Goal: Task Accomplishment & Management: Complete application form

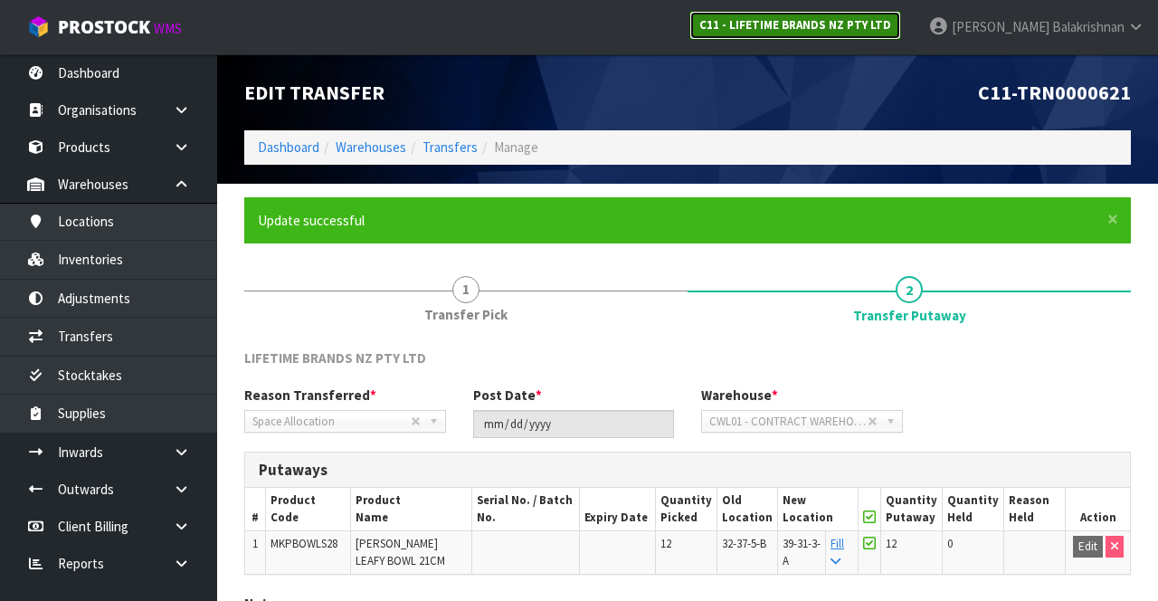
click at [881, 33] on link "C11 - LIFETIME BRANDS NZ PTY LTD" at bounding box center [796, 25] width 212 height 29
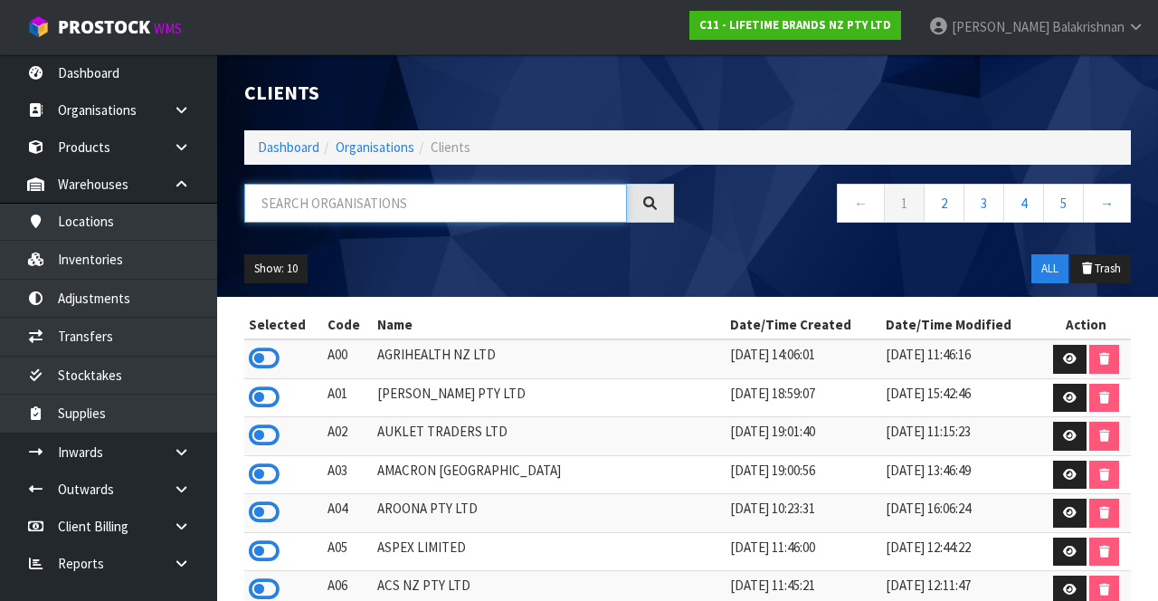
click at [419, 199] on input "text" at bounding box center [435, 203] width 383 height 39
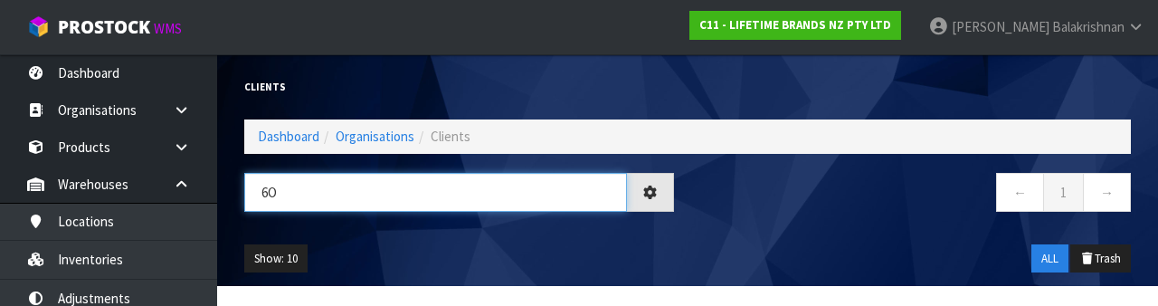
type input "6"
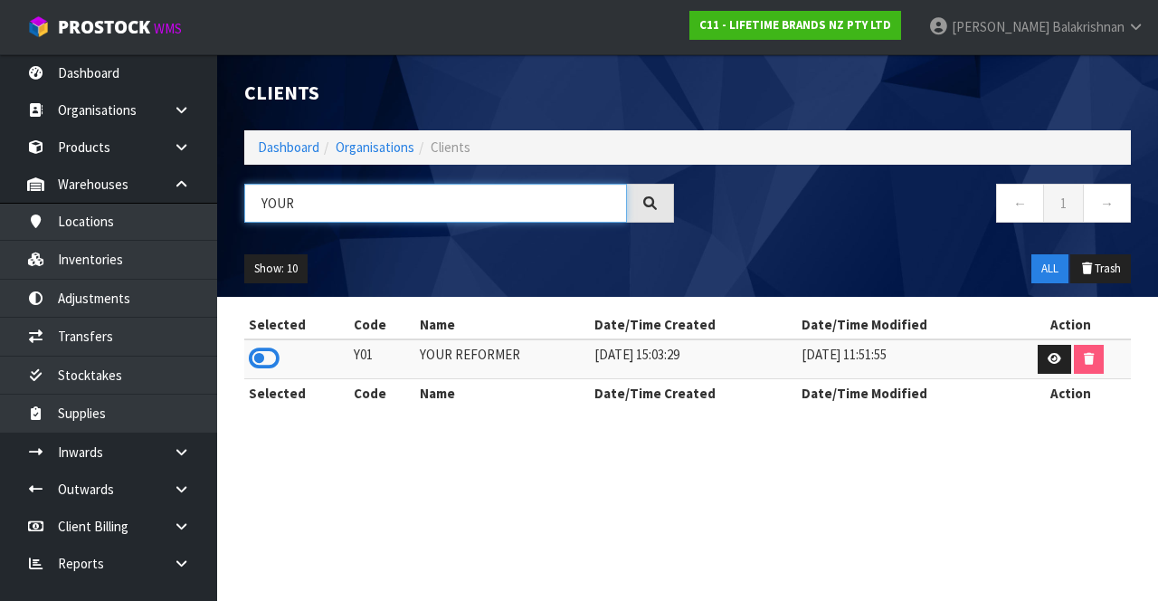
type input "YOUR"
click at [268, 369] on icon at bounding box center [264, 358] width 31 height 27
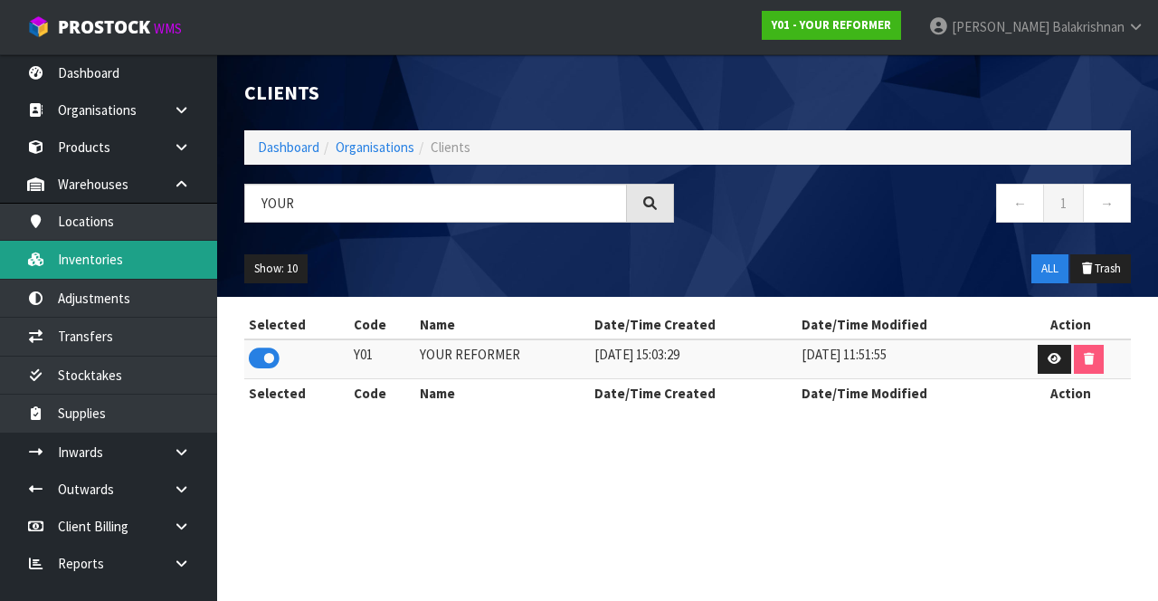
click at [114, 269] on link "Inventories" at bounding box center [108, 259] width 217 height 37
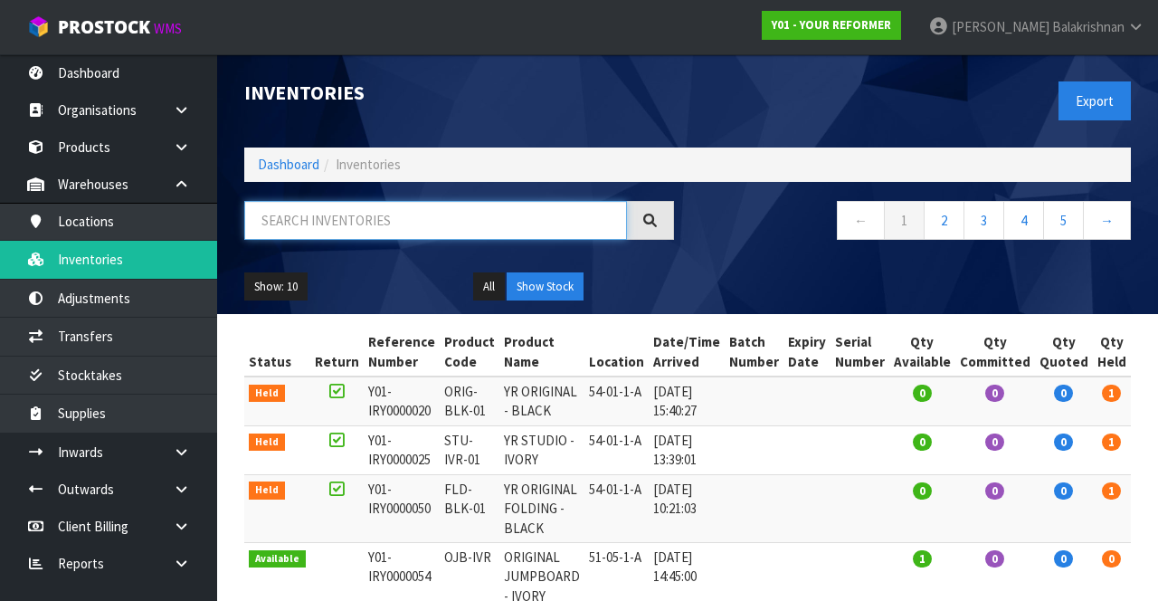
click at [387, 239] on input "text" at bounding box center [435, 220] width 383 height 39
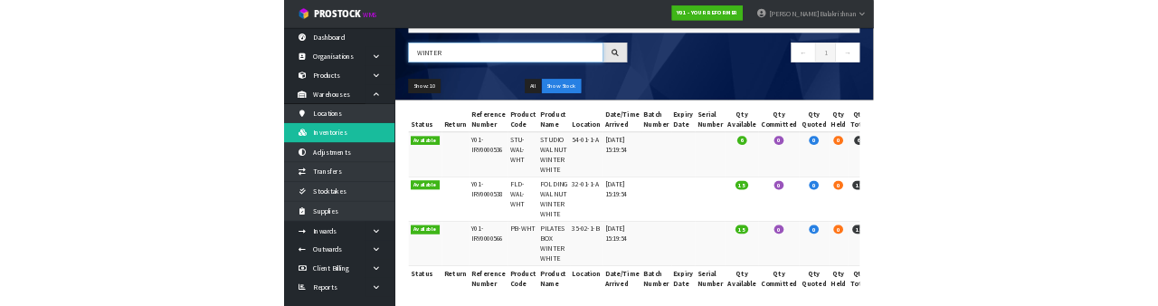
scroll to position [114, 0]
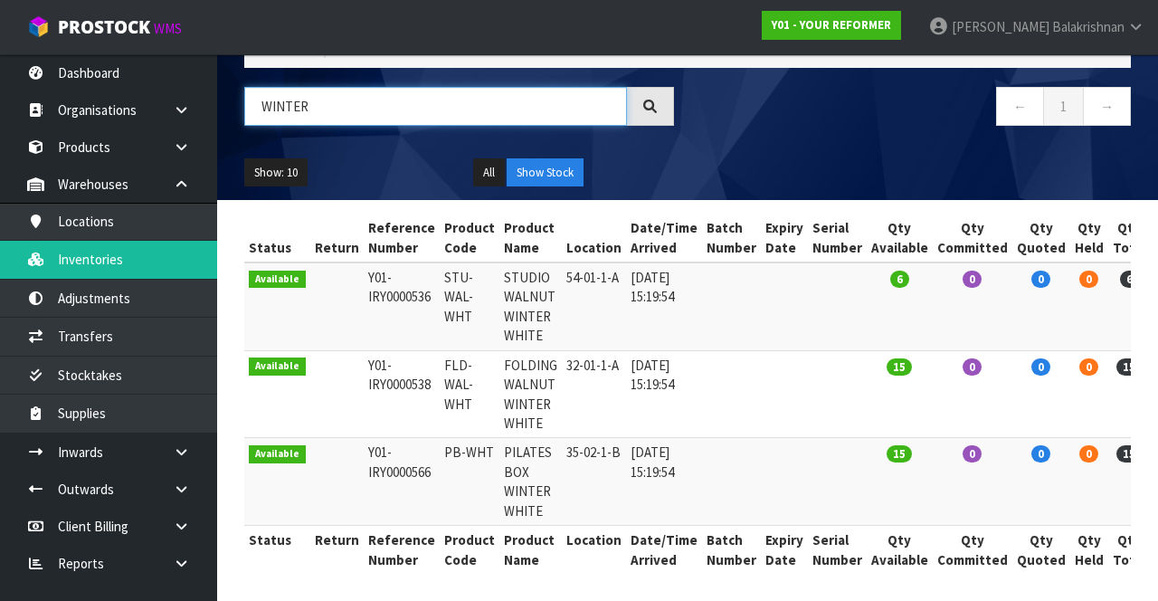
click at [398, 103] on input "WINTER" at bounding box center [435, 106] width 383 height 39
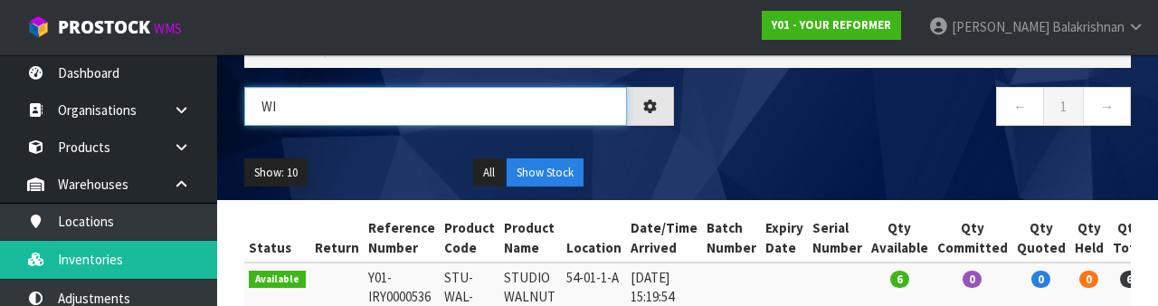
type input "W"
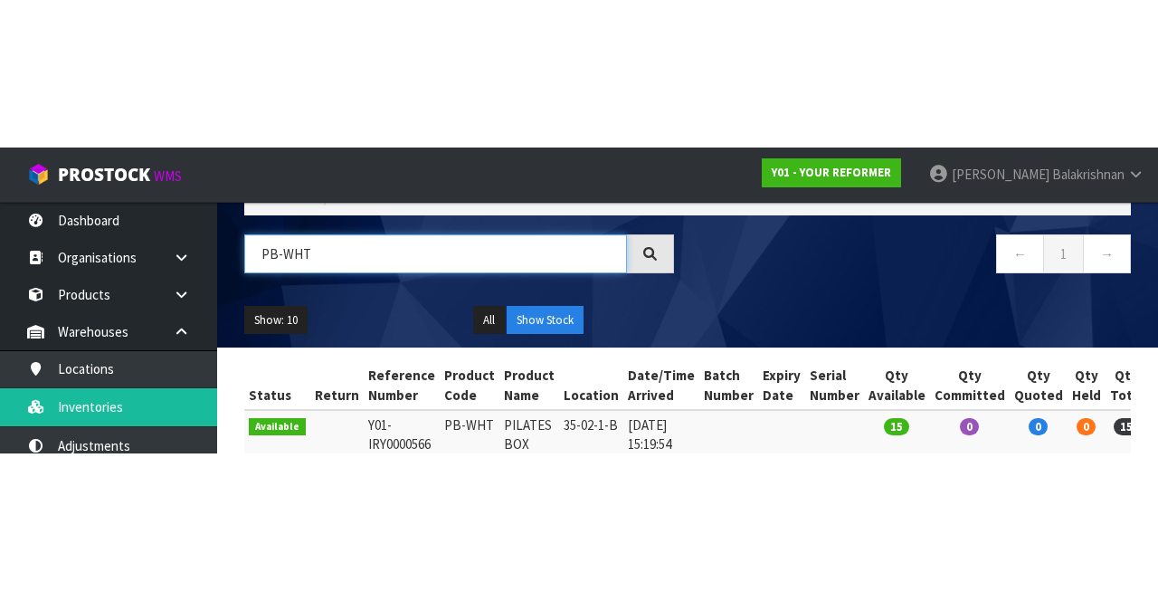
scroll to position [0, 0]
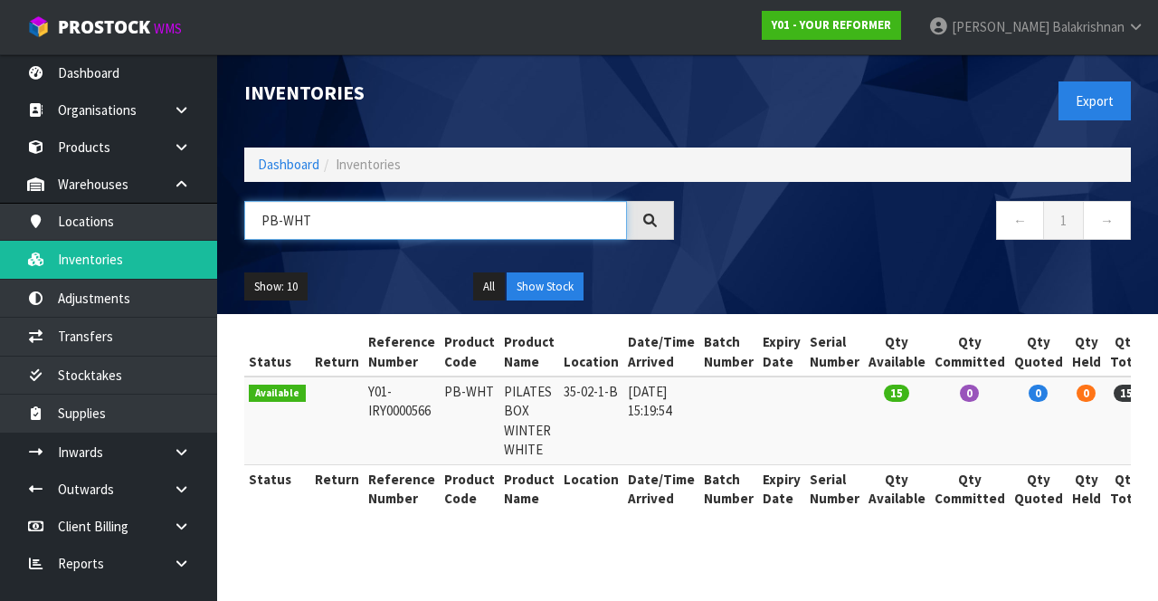
type input "PB-WHT"
copy td "PB-WHT"
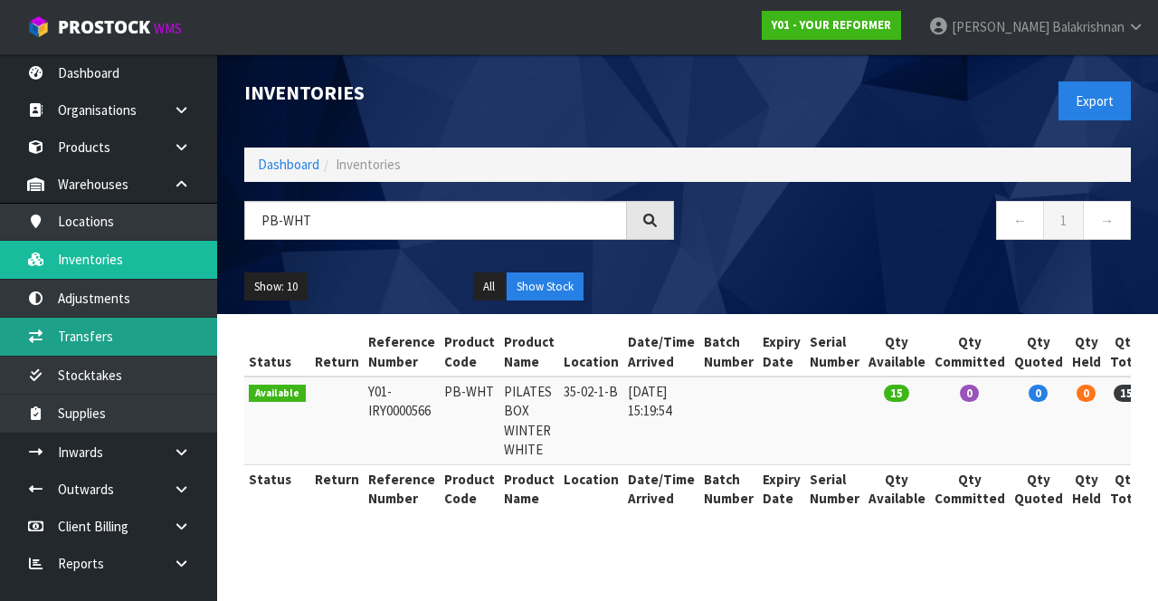
click at [130, 335] on link "Transfers" at bounding box center [108, 336] width 217 height 37
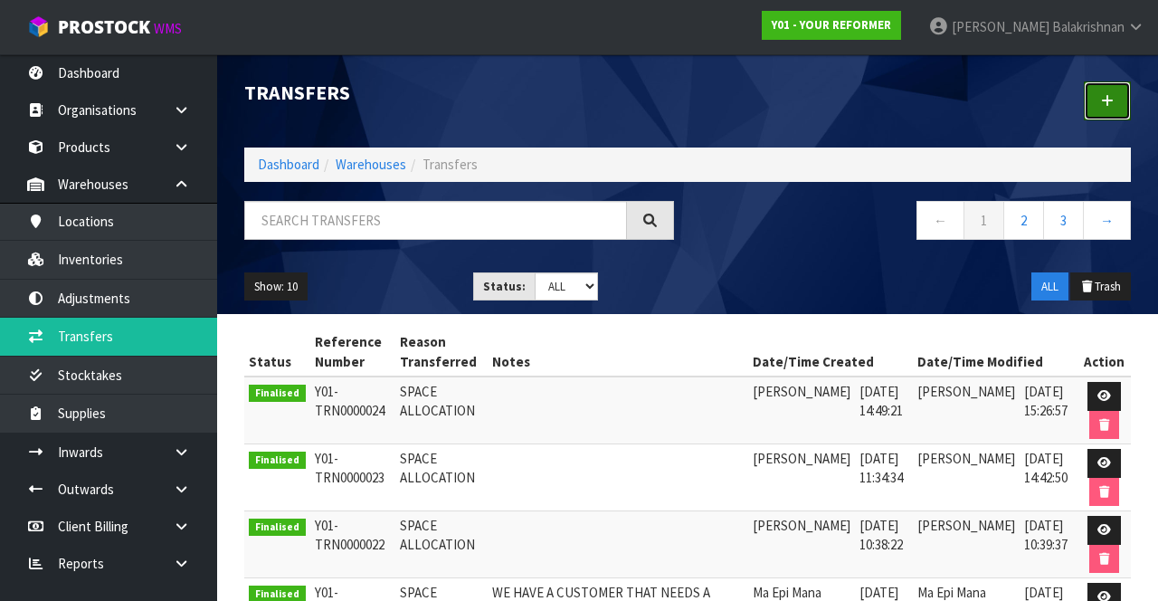
click at [1108, 106] on icon at bounding box center [1107, 101] width 13 height 14
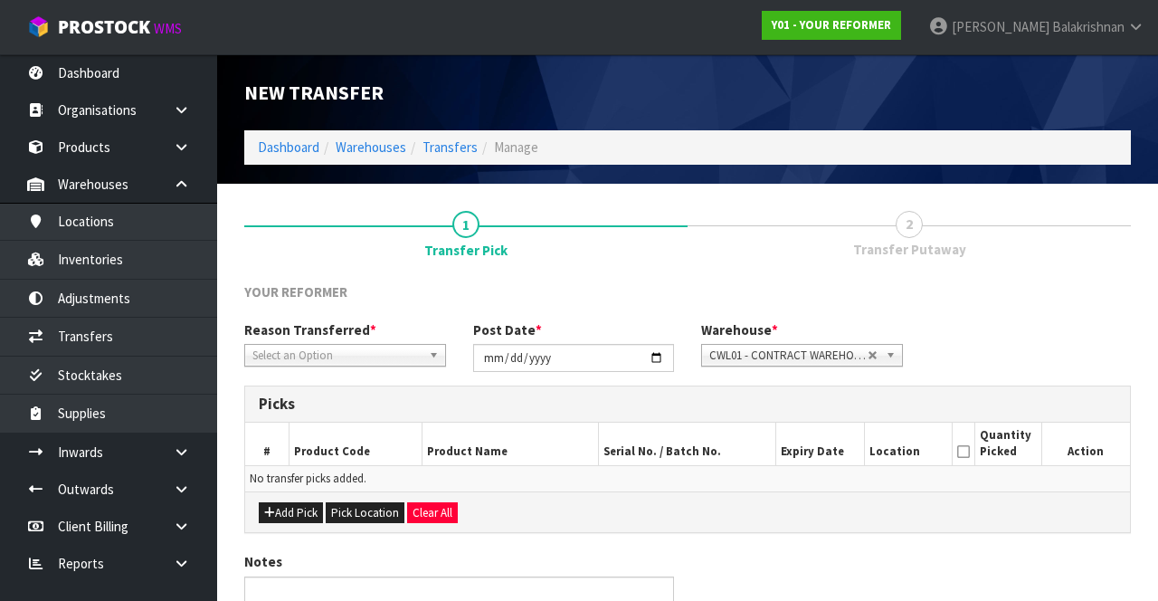
click at [370, 333] on span "*" at bounding box center [373, 329] width 6 height 17
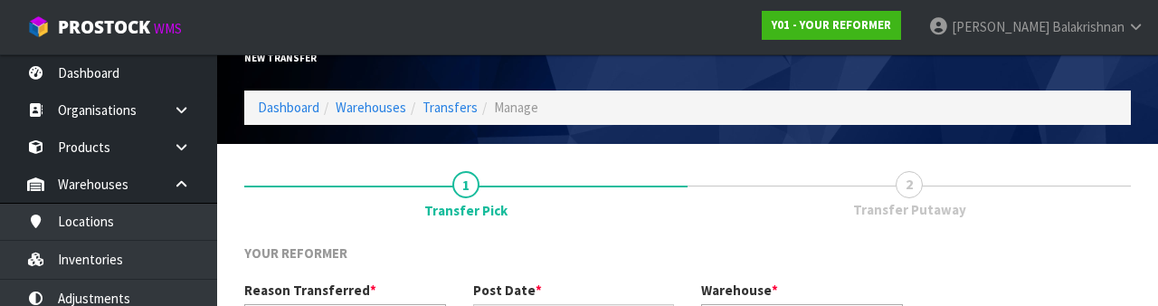
scroll to position [216, 0]
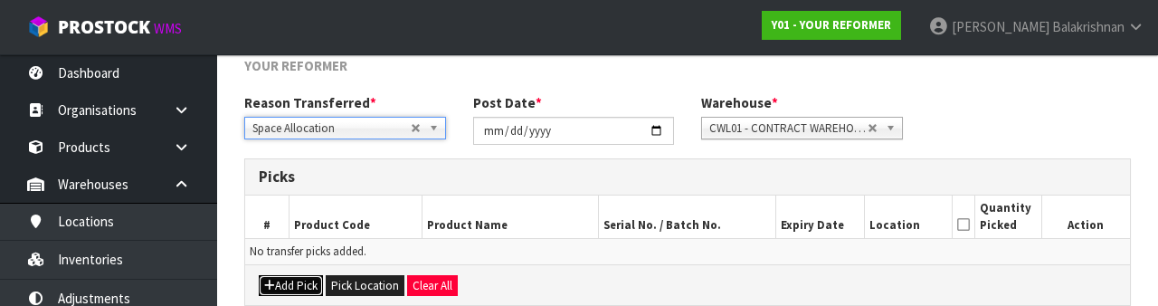
click at [299, 281] on button "Add Pick" at bounding box center [291, 286] width 64 height 22
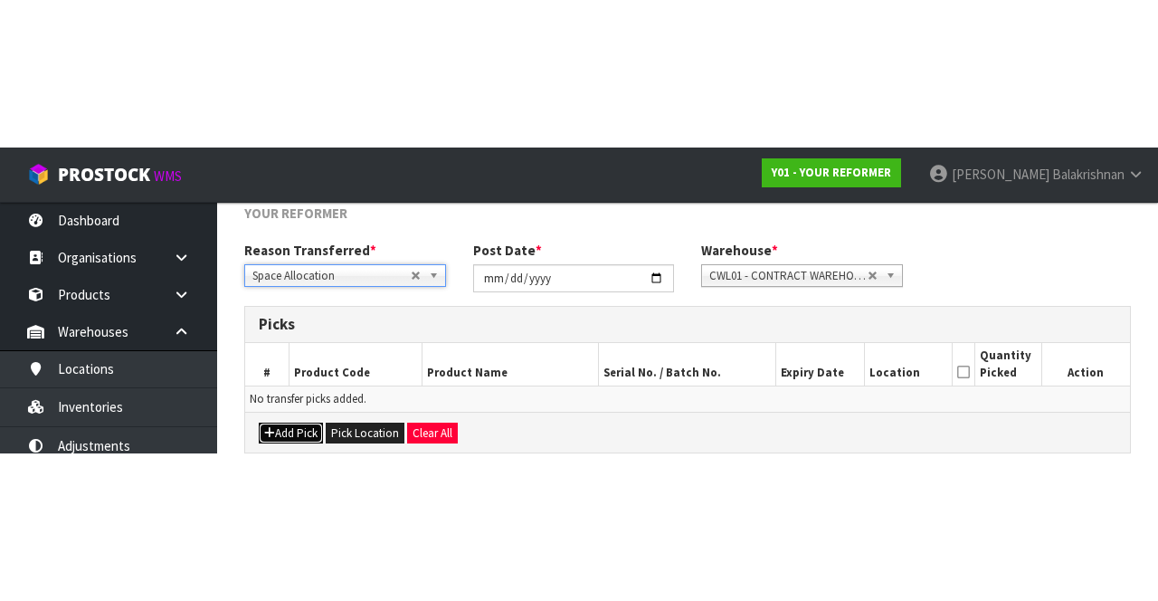
scroll to position [103, 0]
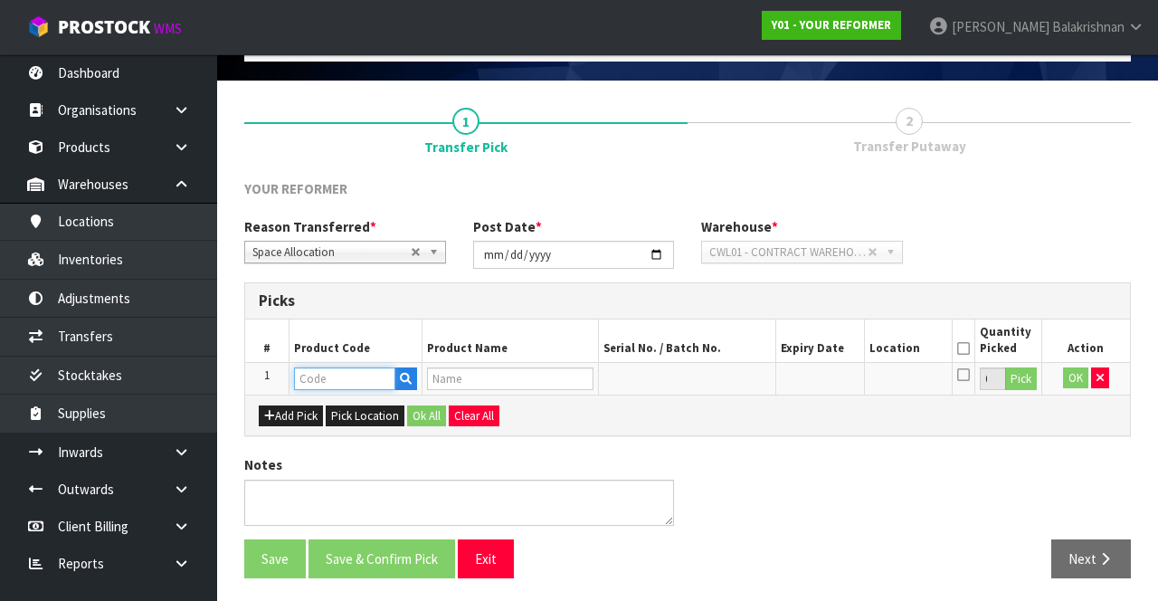
click at [342, 376] on input "text" at bounding box center [344, 378] width 101 height 23
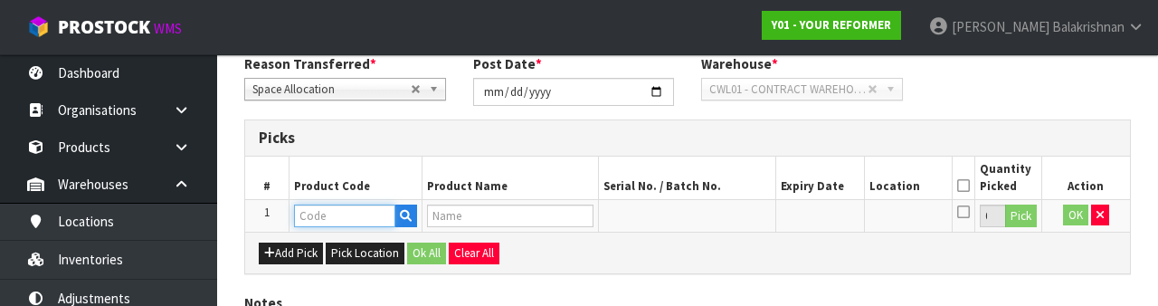
scroll to position [317, 0]
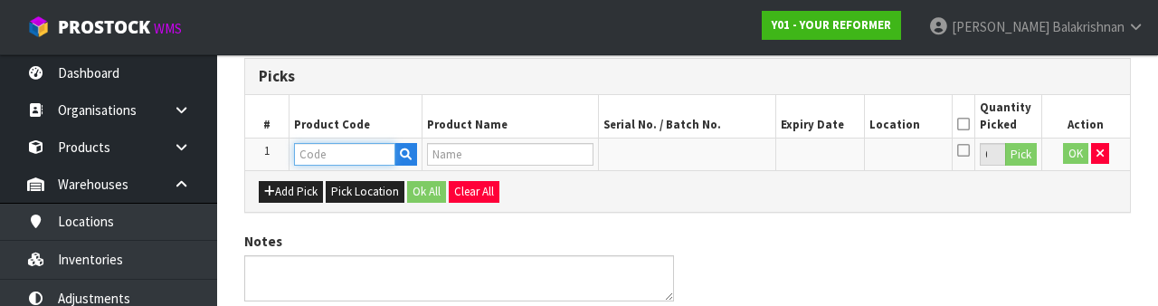
type input "PB-WHT"
type input "PILATES BOX WINTER WHITE"
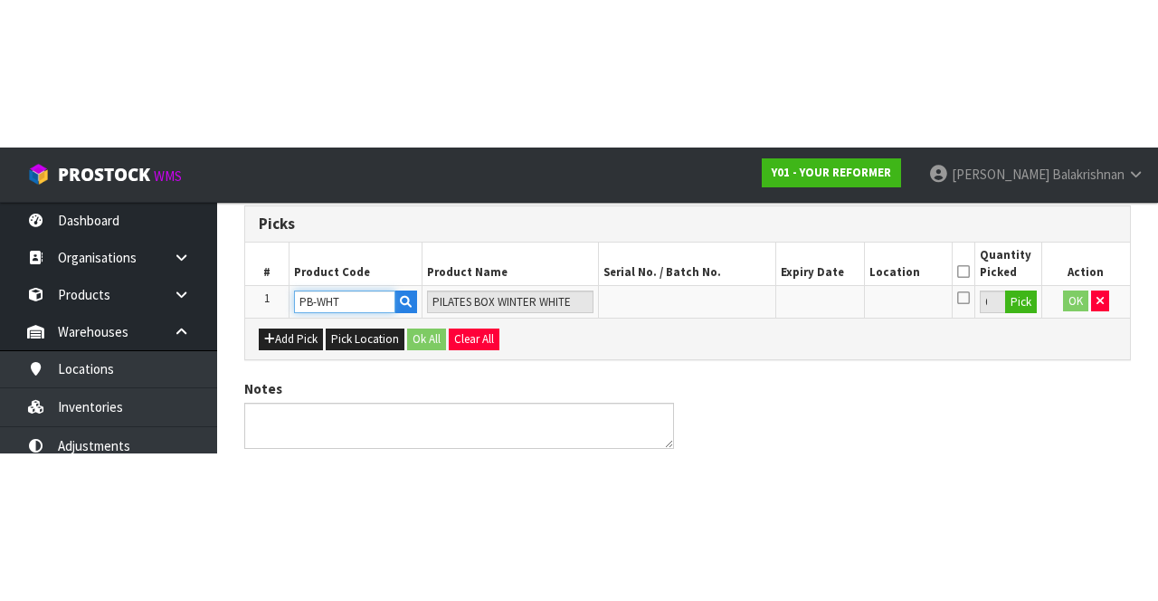
scroll to position [103, 0]
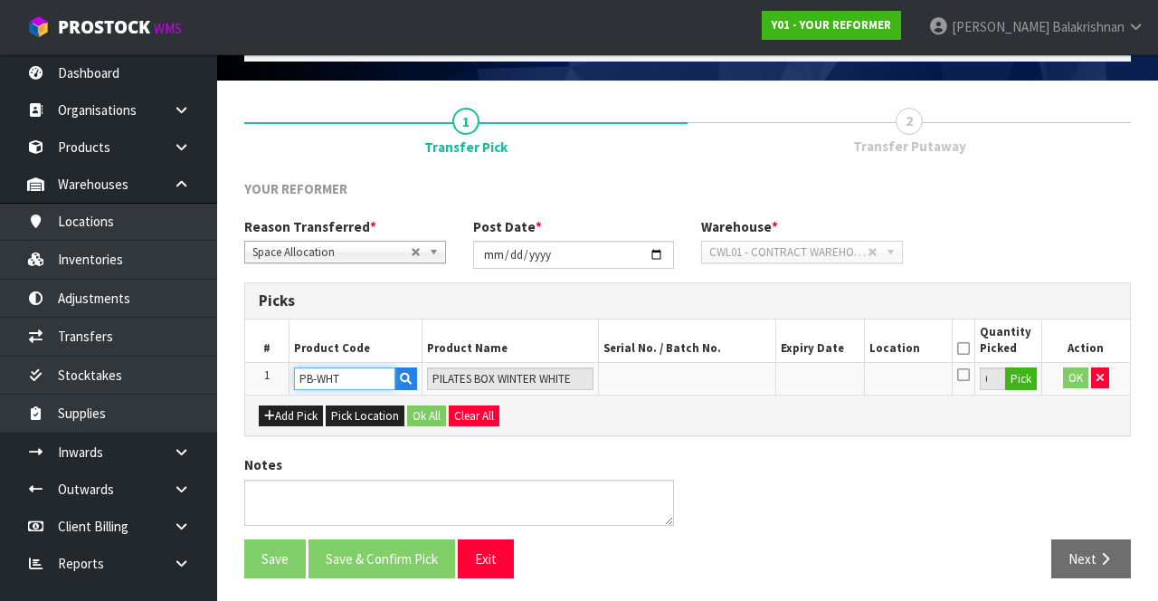
type input "PB-WHT"
click at [1030, 367] on button "Pick" at bounding box center [1021, 379] width 32 height 24
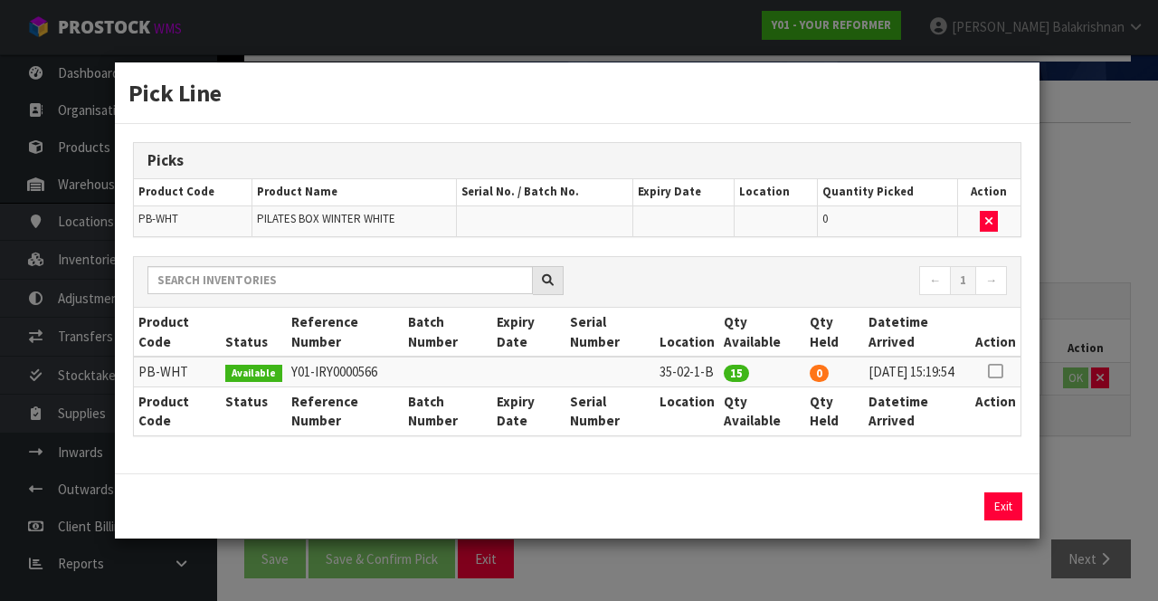
click at [1001, 371] on icon at bounding box center [995, 371] width 14 height 1
click at [945, 520] on button "Assign Pick" at bounding box center [942, 506] width 74 height 28
type input "15"
click at [1016, 520] on button "Exit" at bounding box center [1004, 506] width 38 height 28
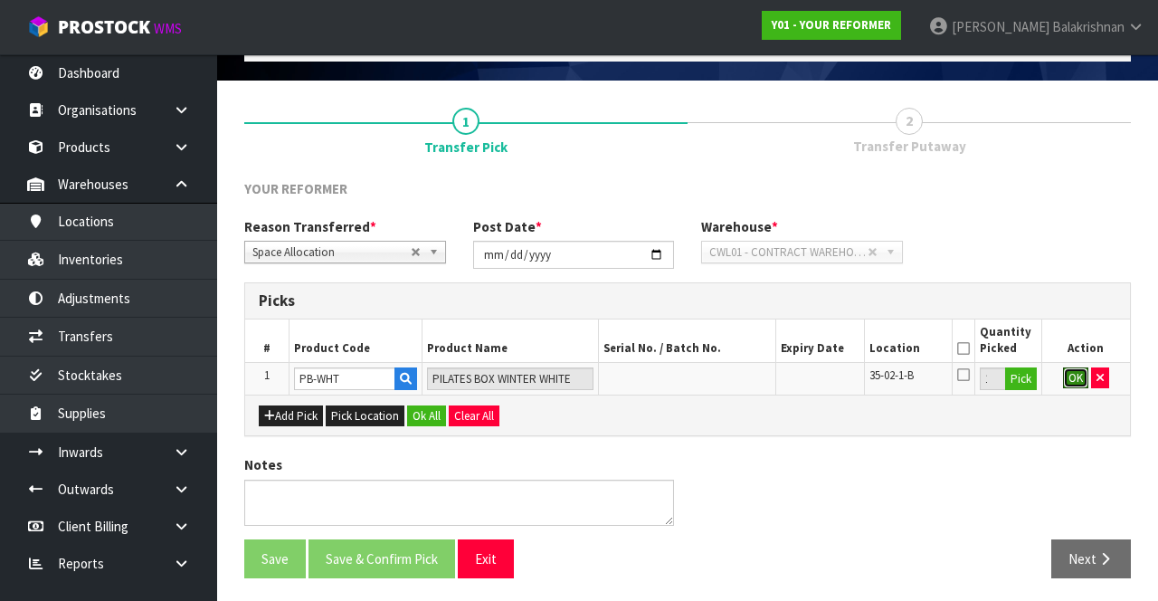
click at [1073, 381] on button "OK" at bounding box center [1075, 378] width 25 height 22
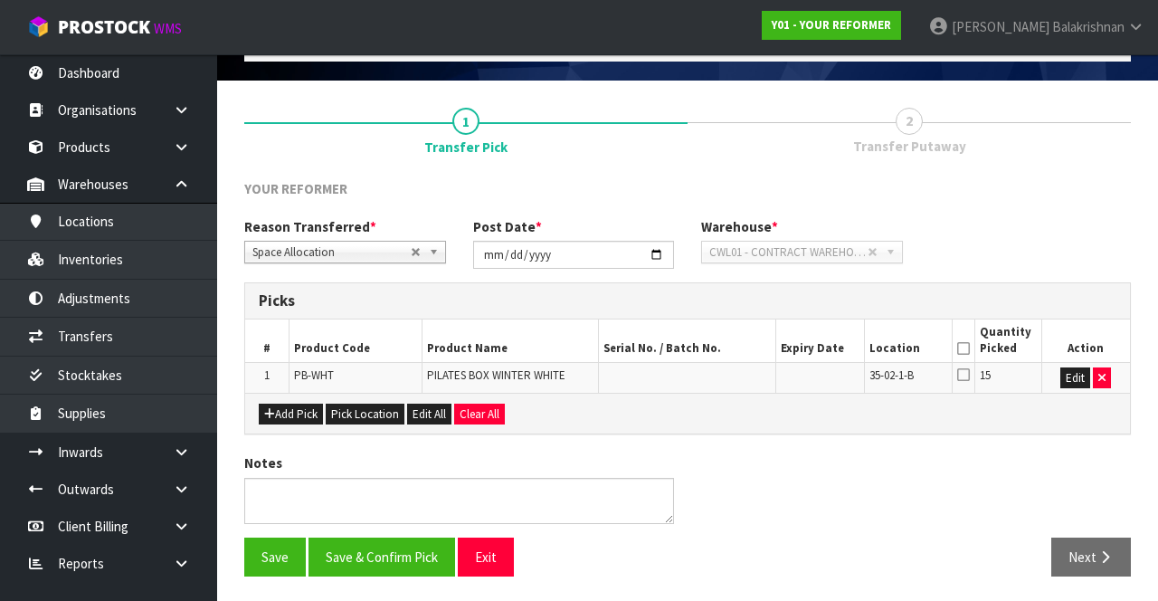
scroll to position [101, 0]
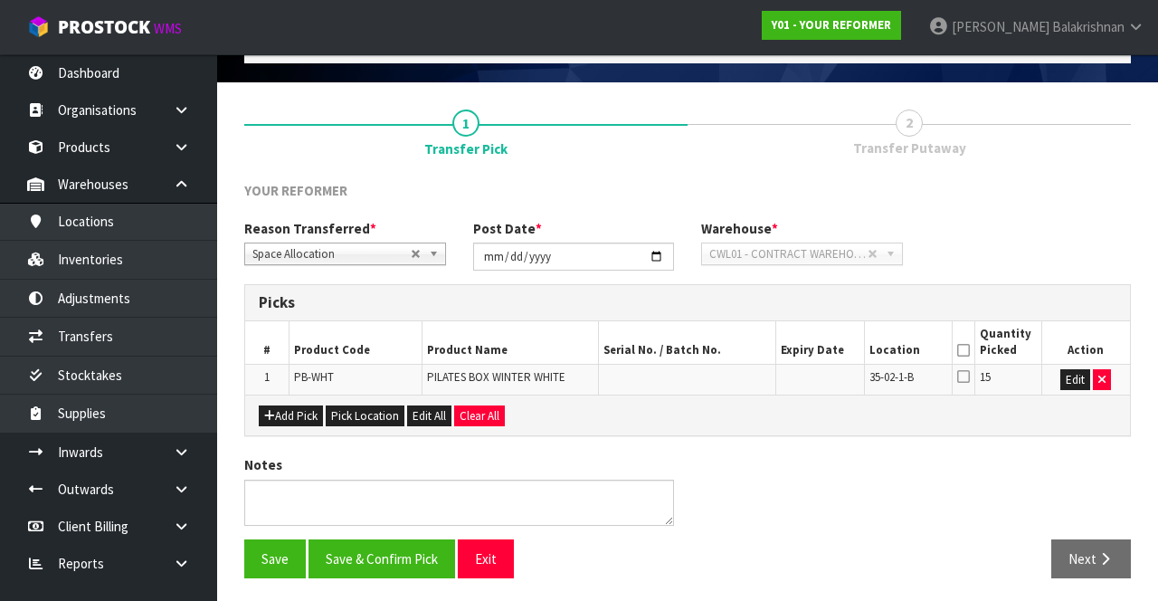
click at [963, 350] on icon at bounding box center [963, 350] width 13 height 1
click at [346, 554] on button "Save & Confirm Pick" at bounding box center [382, 558] width 147 height 39
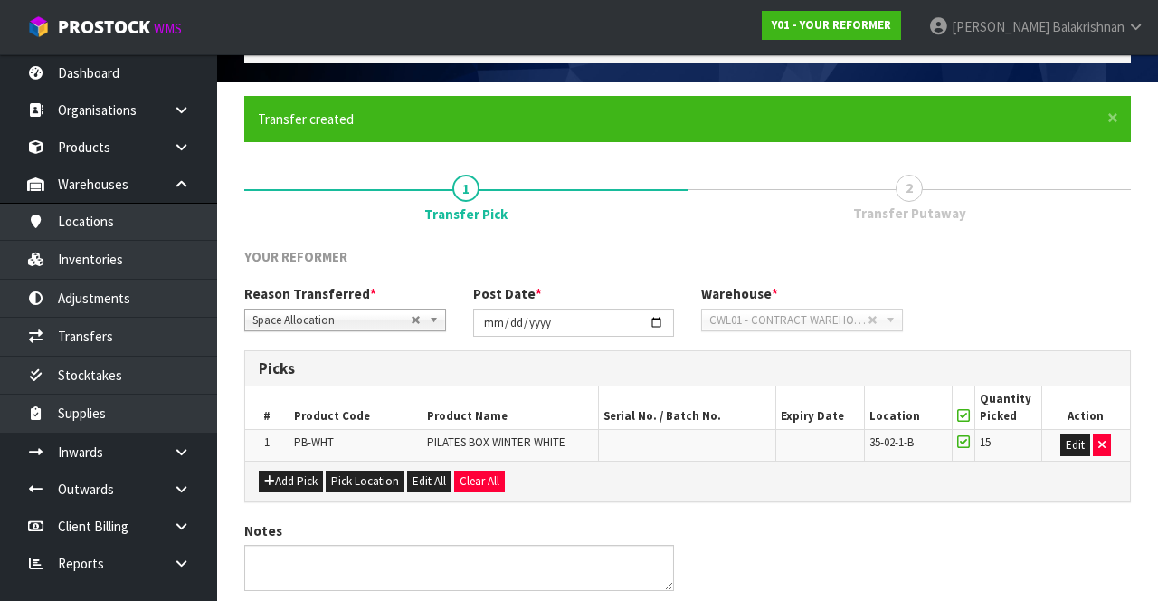
scroll to position [0, 0]
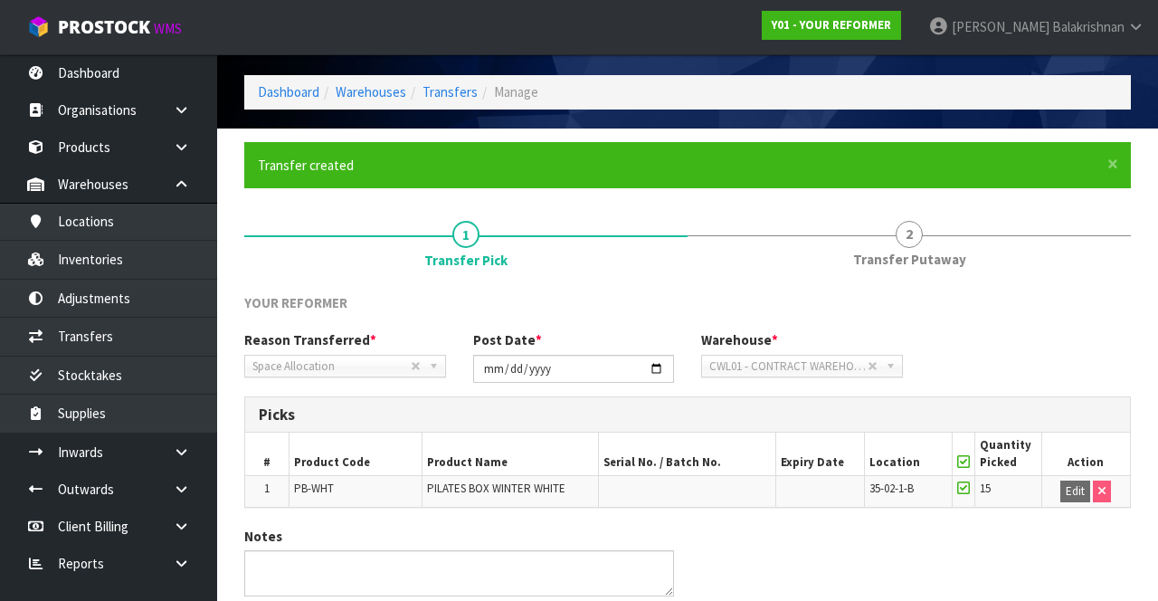
scroll to position [128, 0]
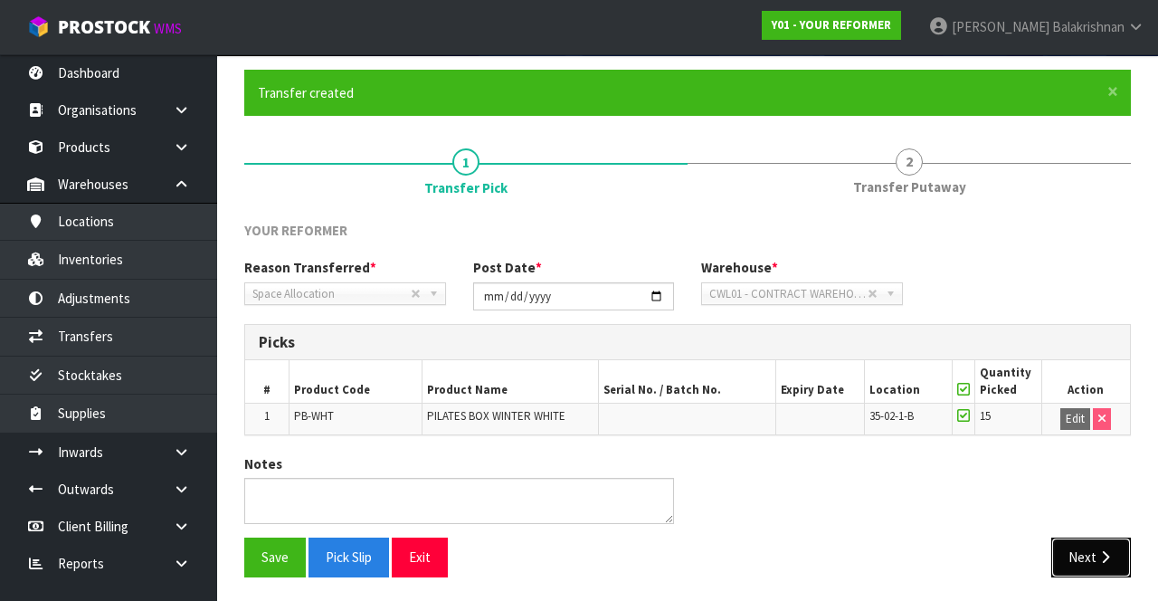
click at [1100, 563] on button "Next" at bounding box center [1092, 557] width 80 height 39
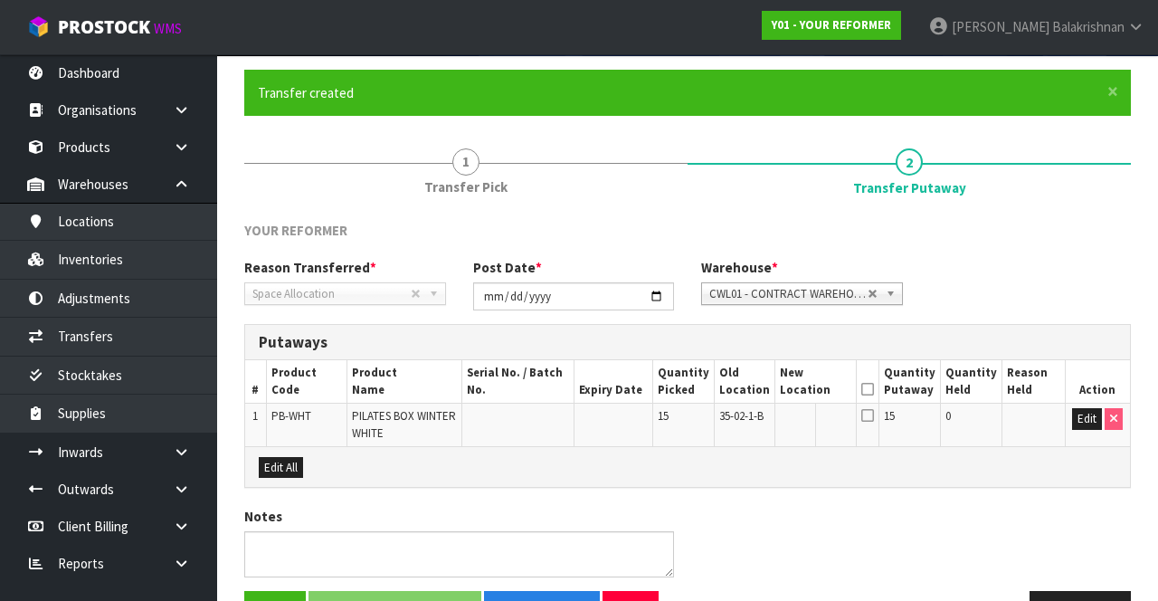
scroll to position [179, 0]
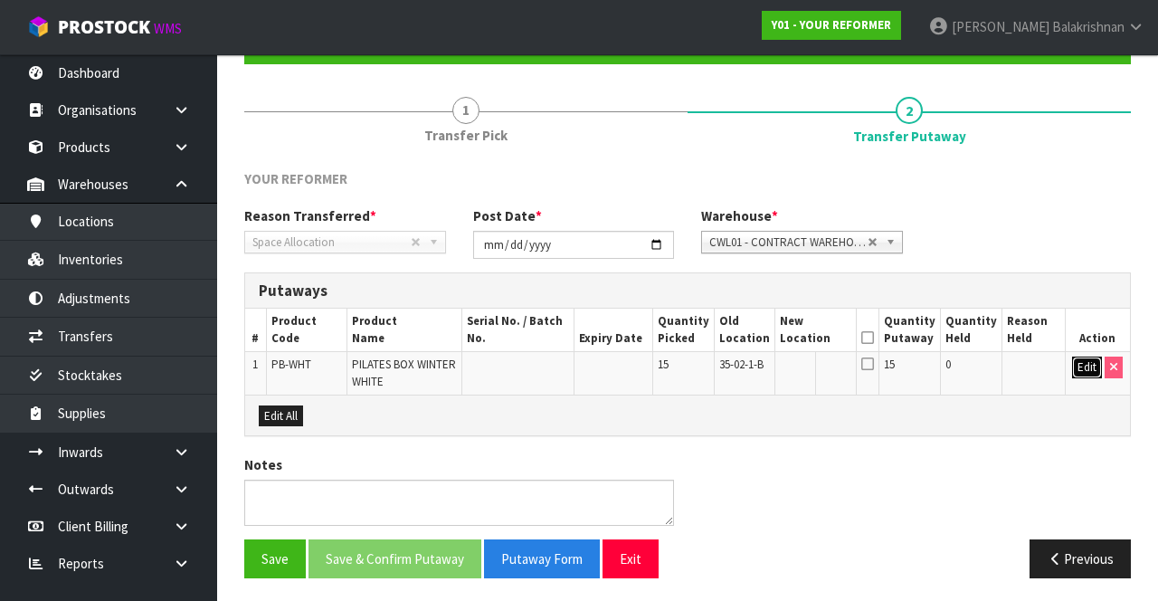
click at [1081, 368] on button "Edit" at bounding box center [1087, 368] width 30 height 22
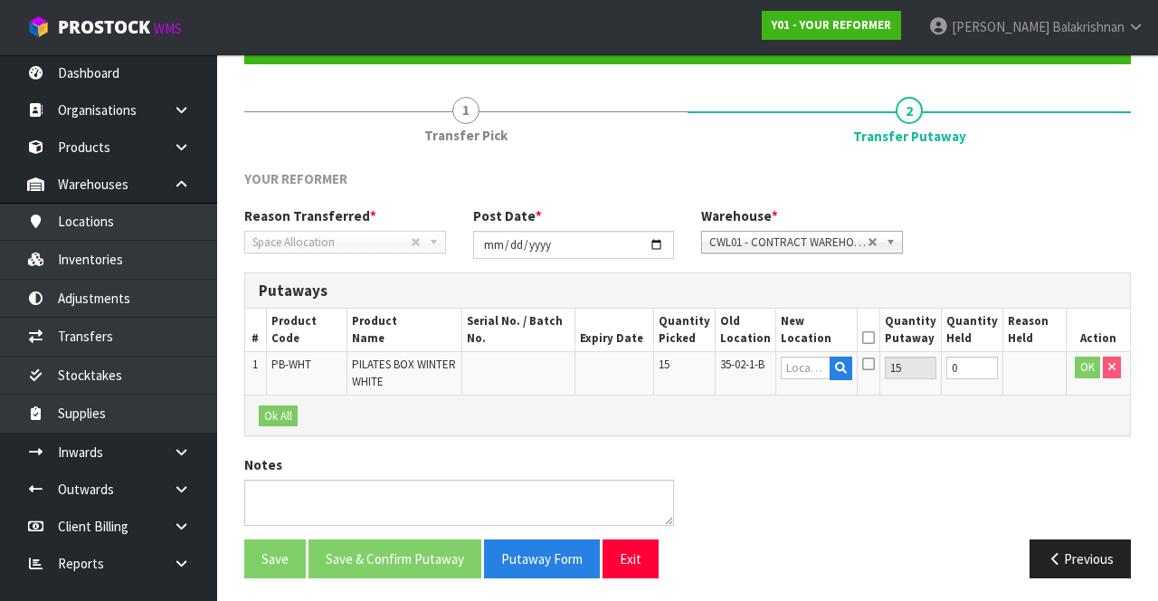
scroll to position [0, 0]
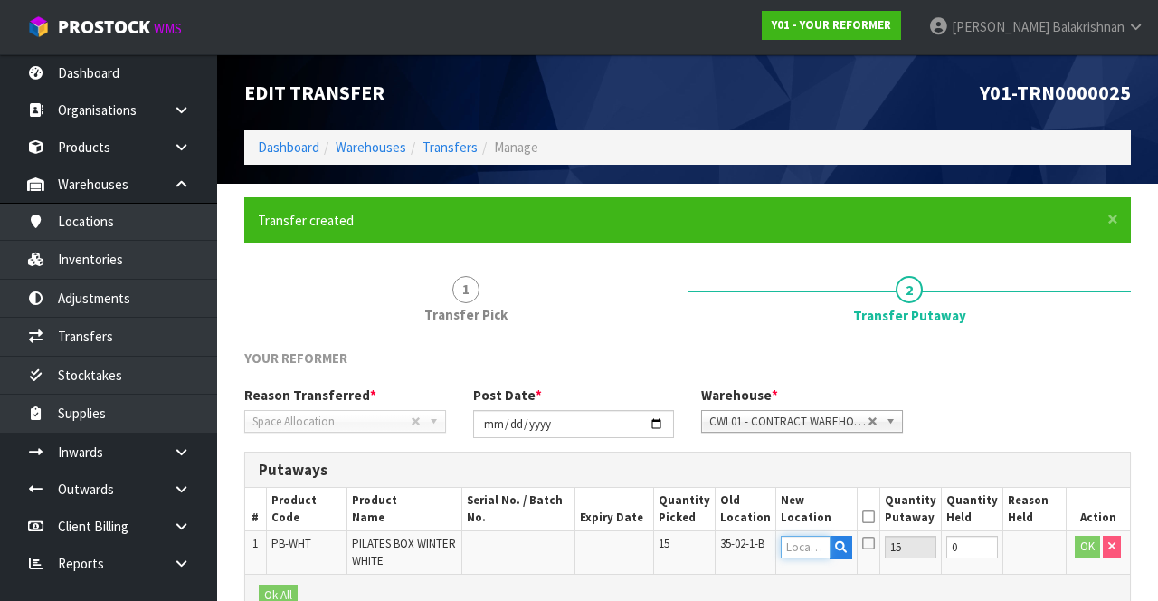
click at [807, 550] on input "text" at bounding box center [806, 547] width 51 height 23
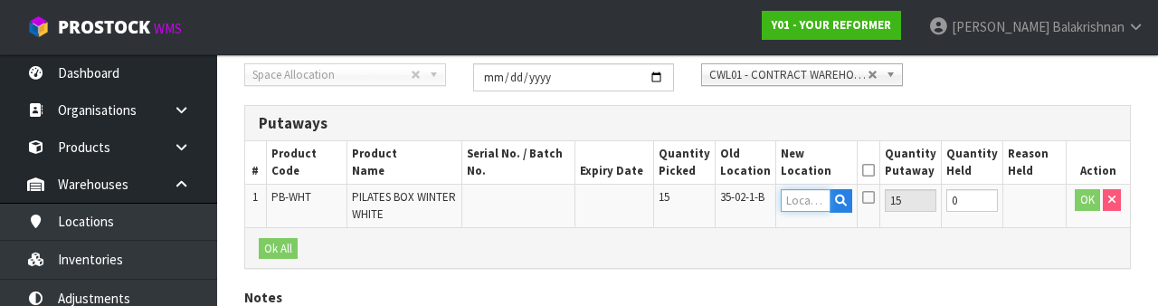
scroll to position [382, 0]
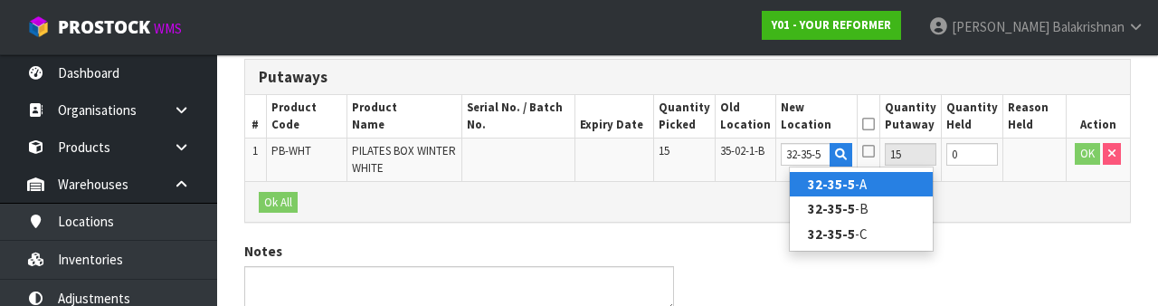
click at [880, 183] on link "32-35-5 -A" at bounding box center [861, 184] width 143 height 24
type input "32-35-5-A"
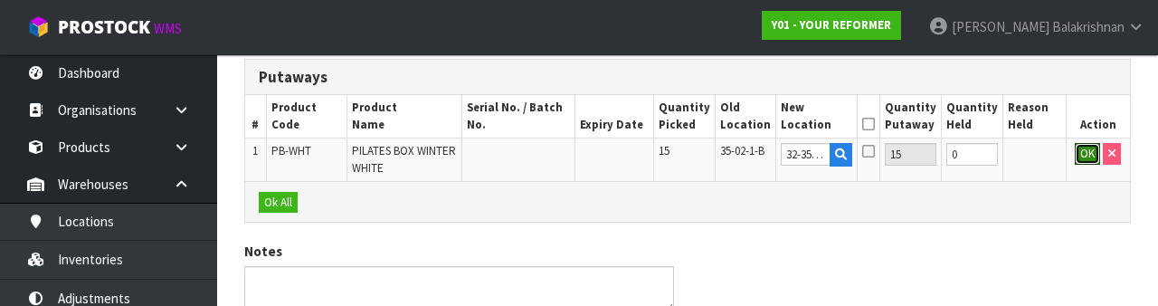
click at [1086, 148] on button "OK" at bounding box center [1087, 154] width 25 height 22
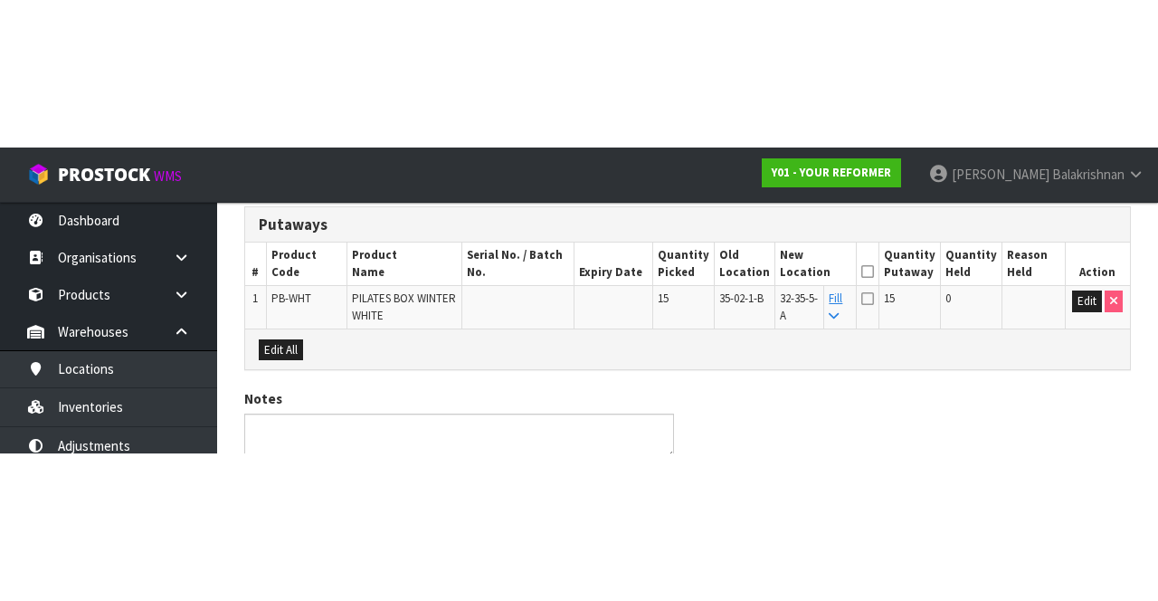
scroll to position [179, 0]
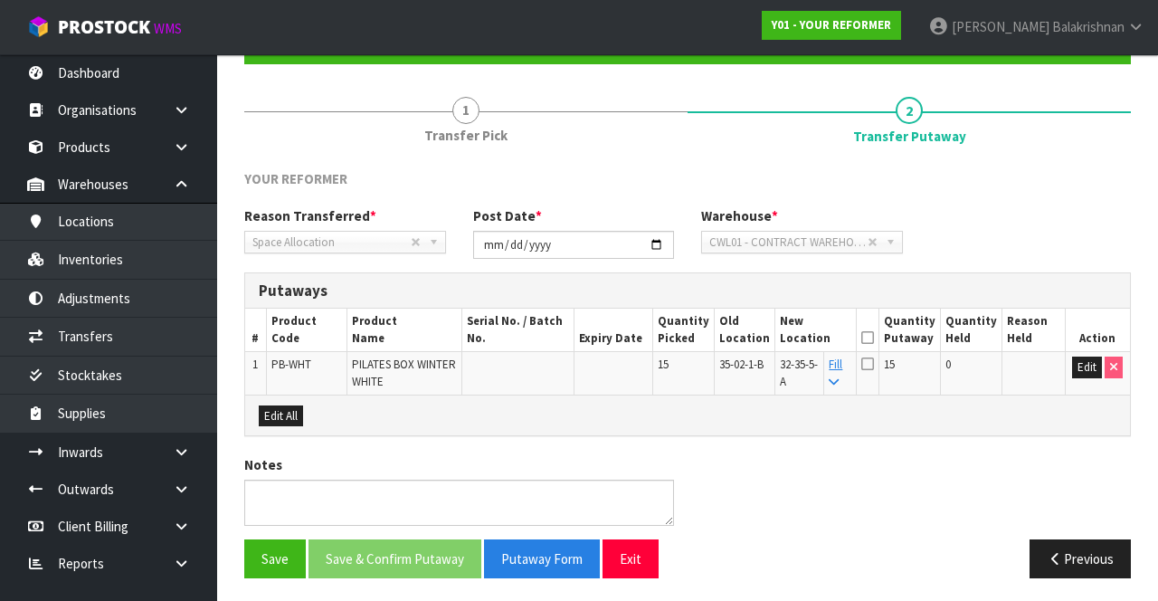
click at [874, 338] on icon at bounding box center [868, 338] width 13 height 1
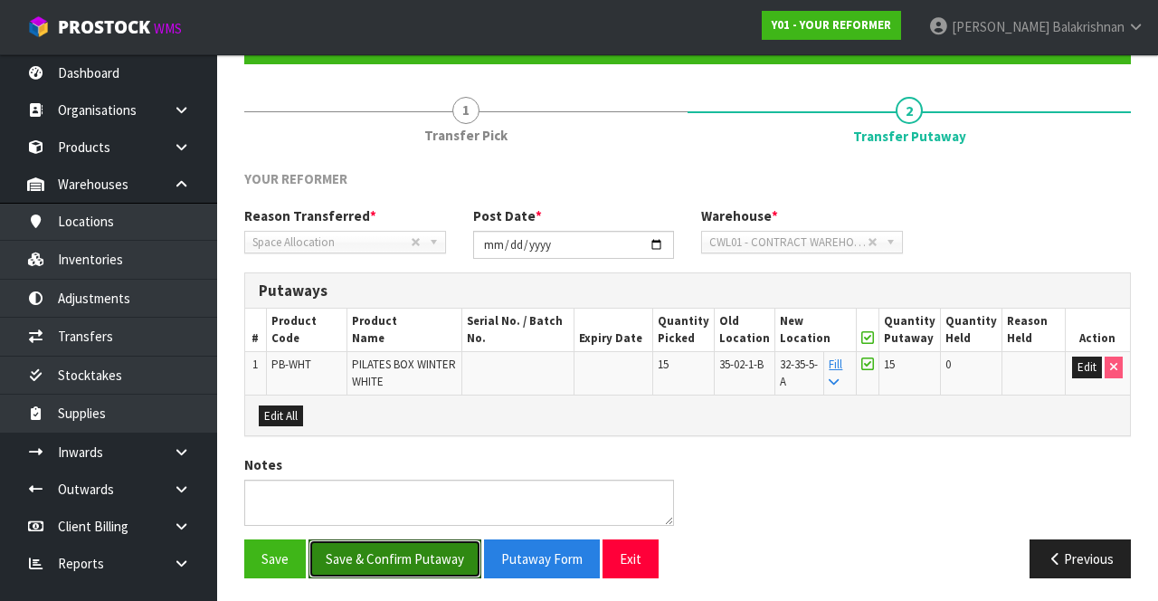
click at [407, 554] on button "Save & Confirm Putaway" at bounding box center [395, 558] width 173 height 39
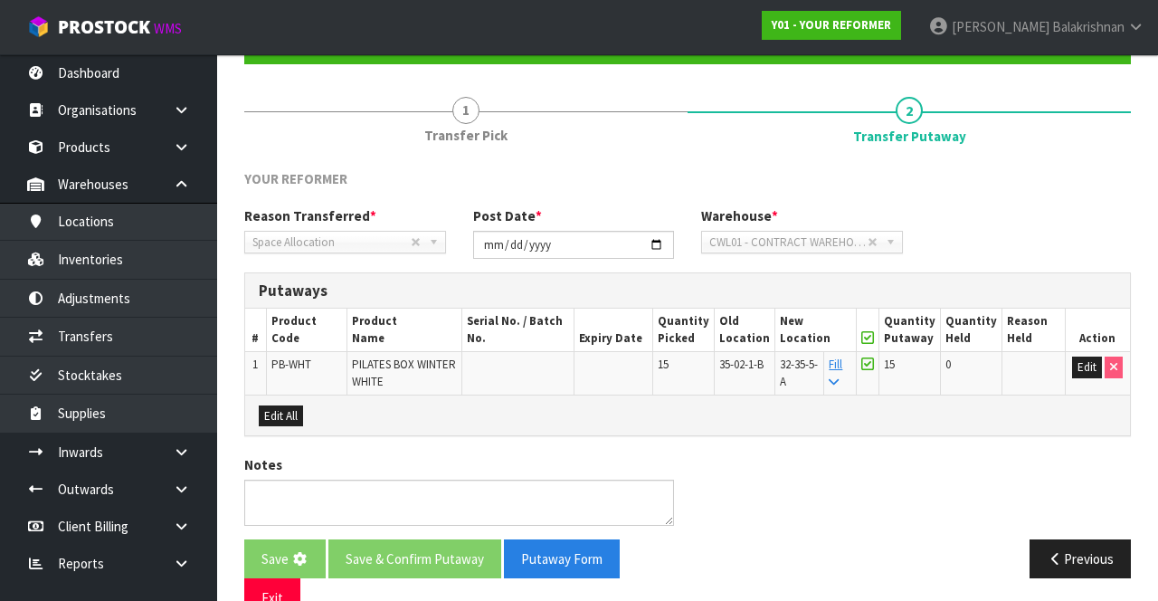
scroll to position [0, 0]
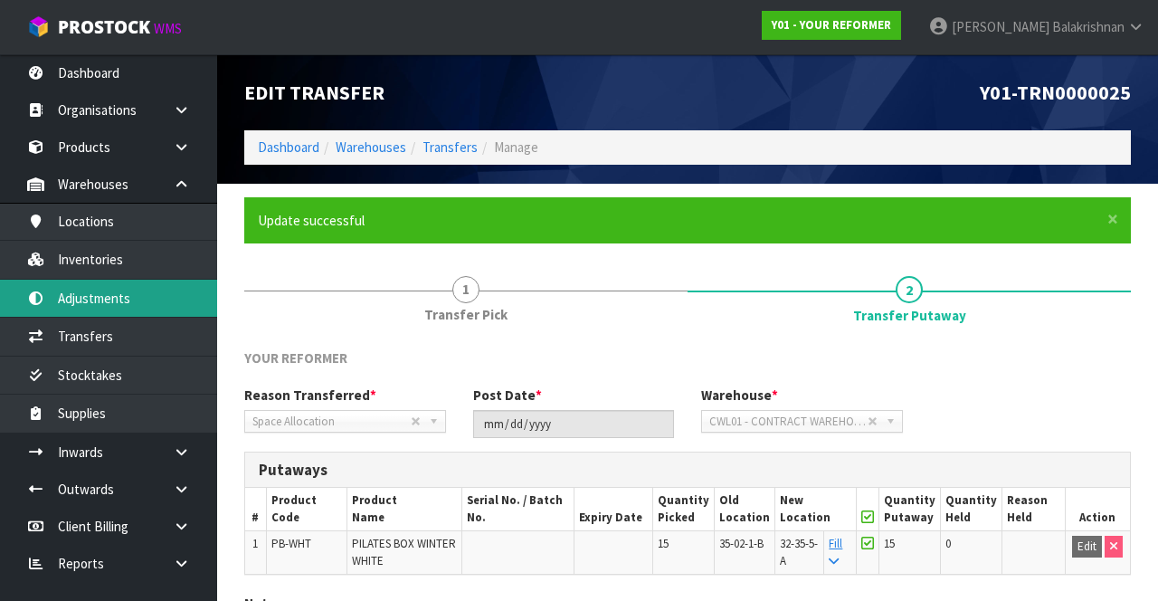
click at [120, 297] on link "Adjustments" at bounding box center [108, 298] width 217 height 37
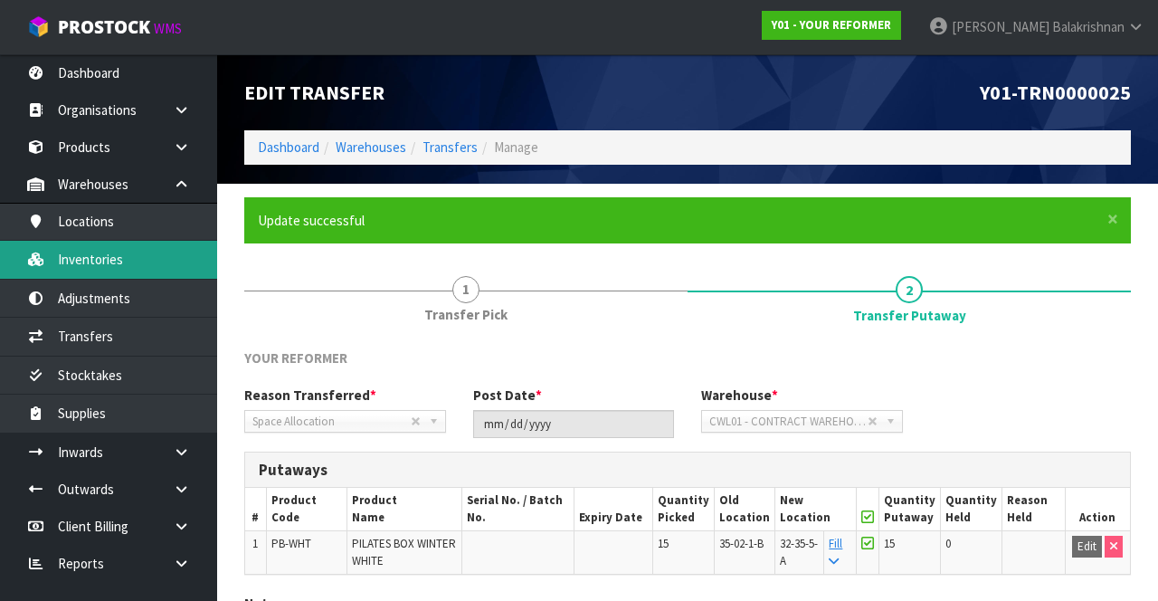
click at [130, 263] on link "Inventories" at bounding box center [108, 259] width 217 height 37
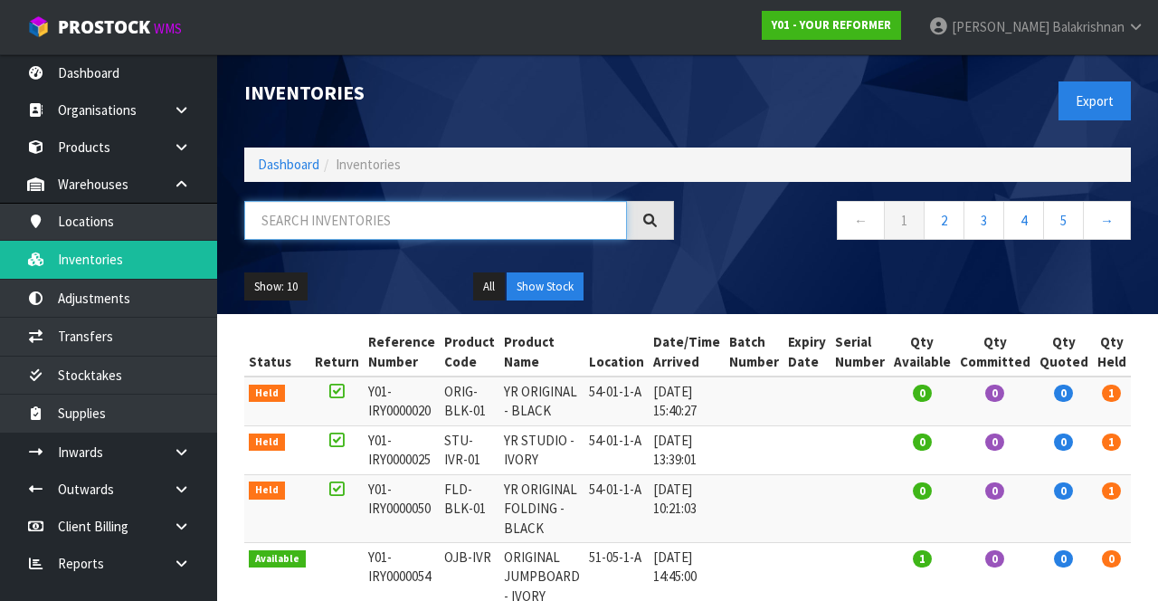
click at [437, 225] on input "text" at bounding box center [435, 220] width 383 height 39
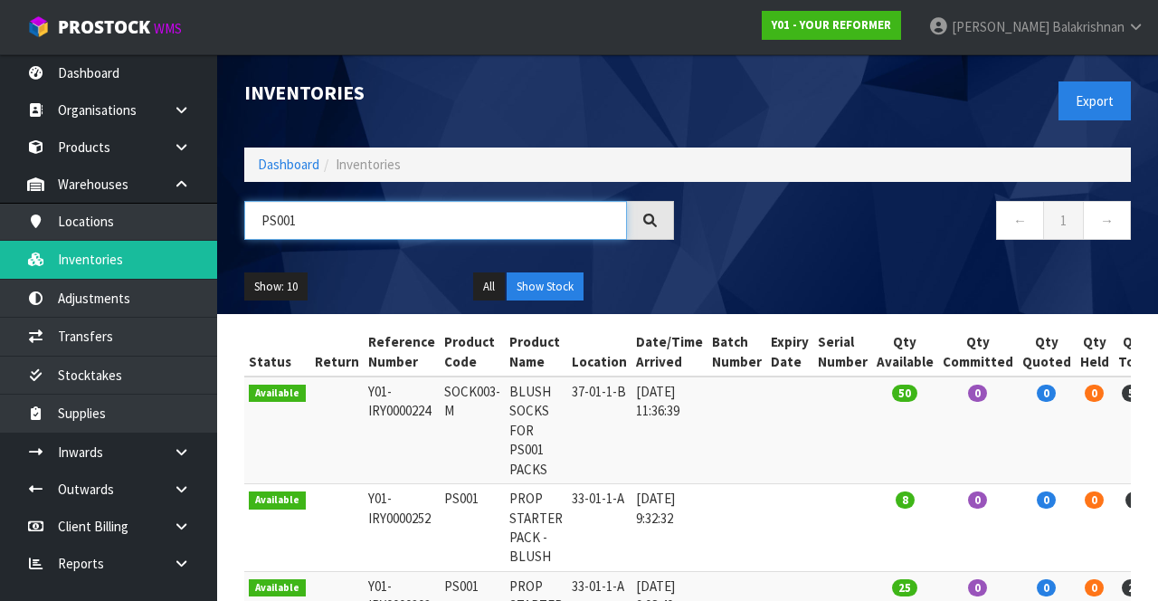
click at [391, 221] on input "PS001" at bounding box center [435, 220] width 383 height 39
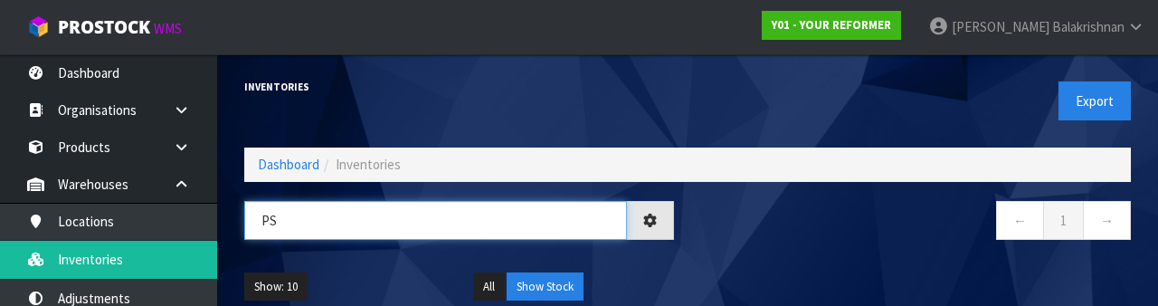
type input "P"
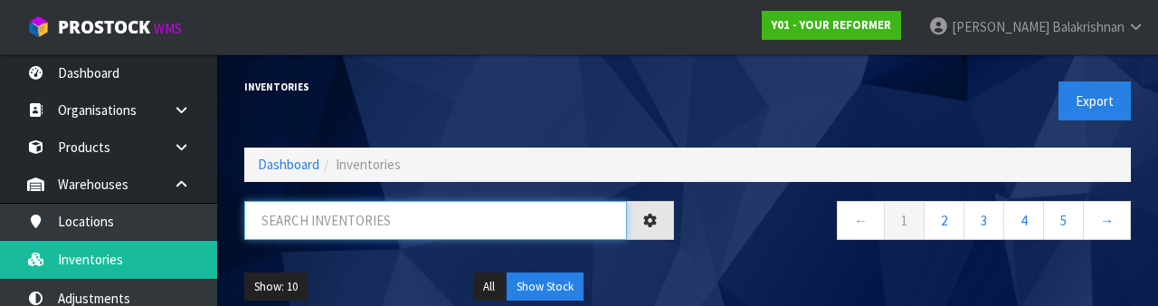
type input "S"
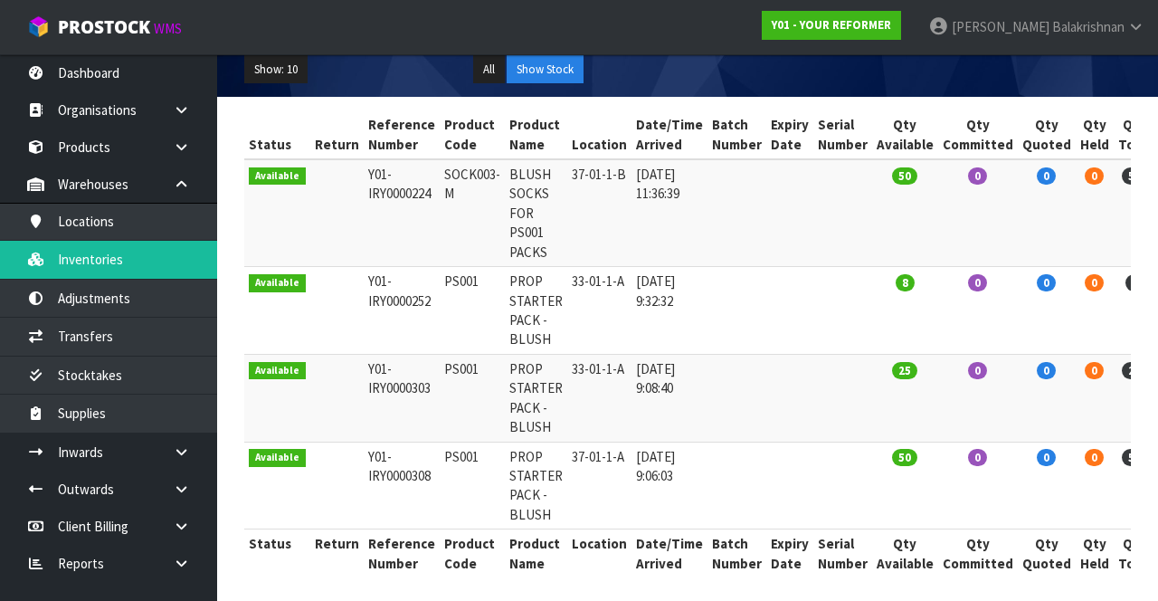
scroll to position [224, 0]
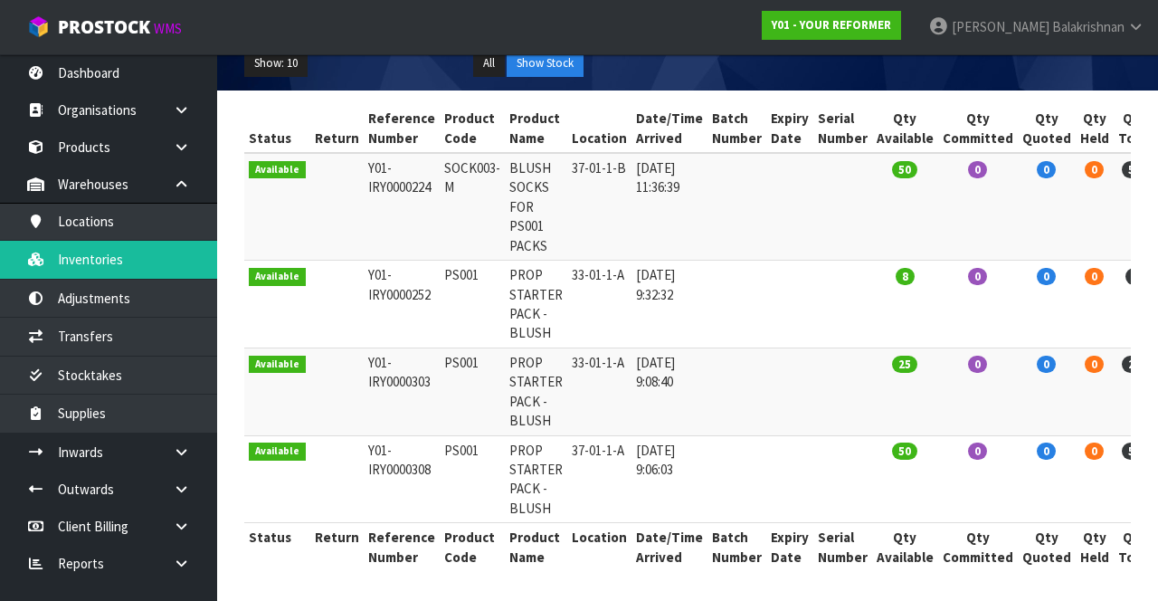
type input "PS001"
click at [720, 338] on td at bounding box center [737, 305] width 59 height 88
copy td "PS001"
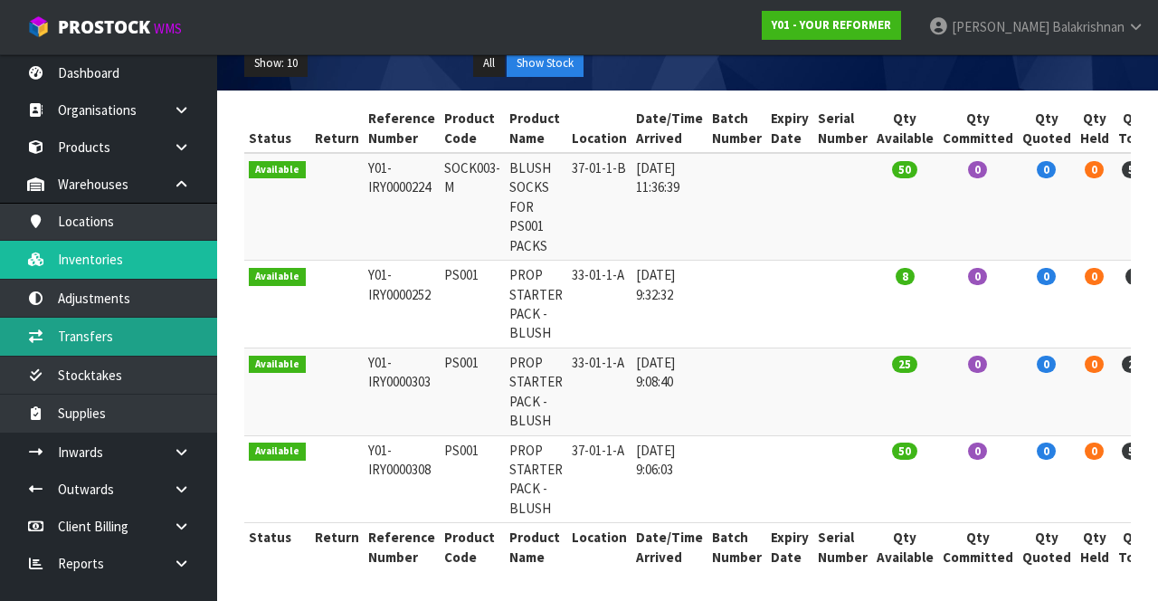
click at [138, 333] on link "Transfers" at bounding box center [108, 336] width 217 height 37
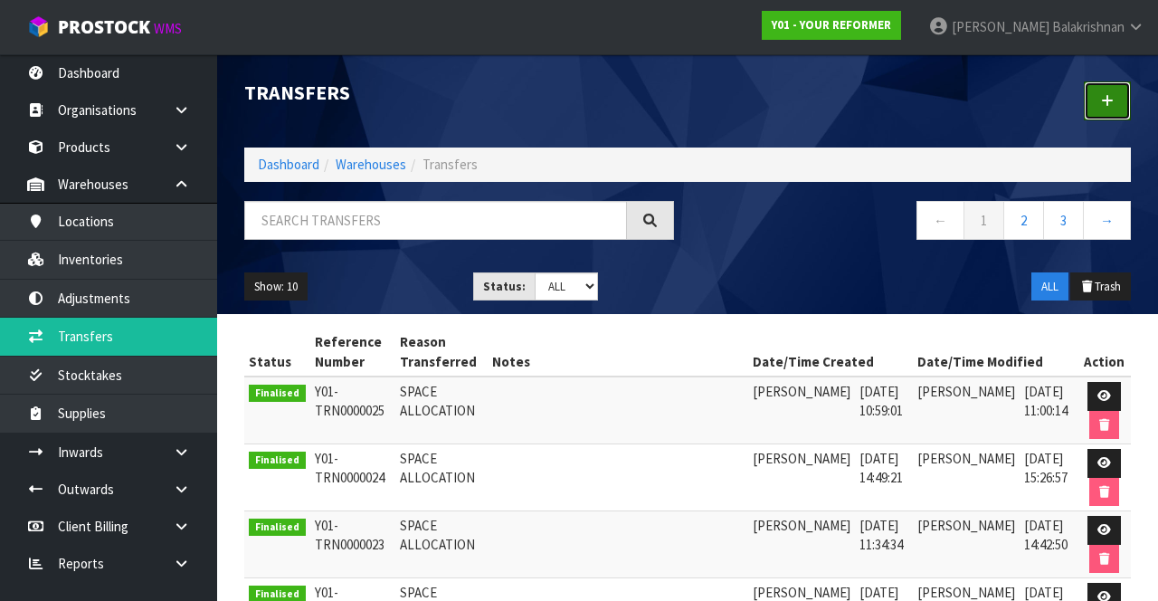
click at [1115, 105] on link at bounding box center [1107, 100] width 47 height 39
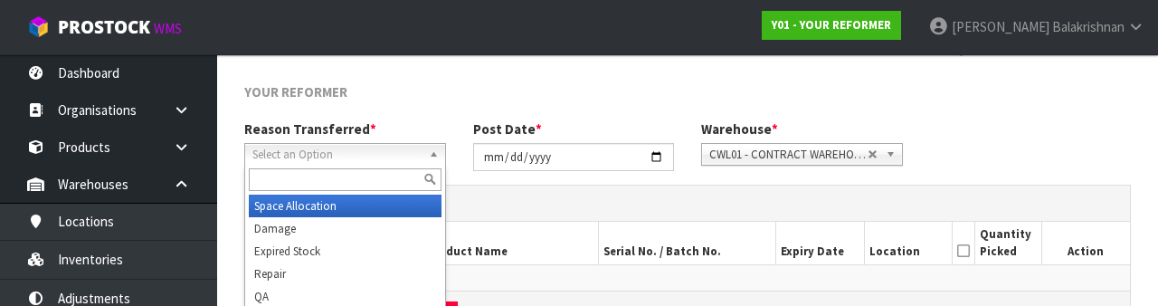
scroll to position [216, 0]
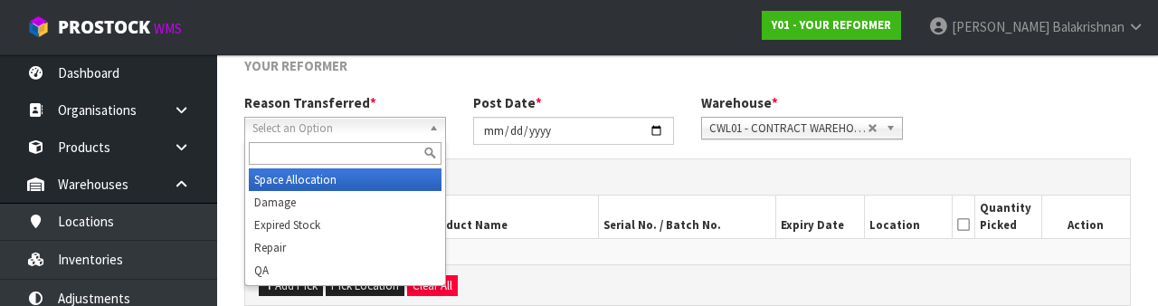
click at [350, 156] on input "text" at bounding box center [345, 153] width 193 height 23
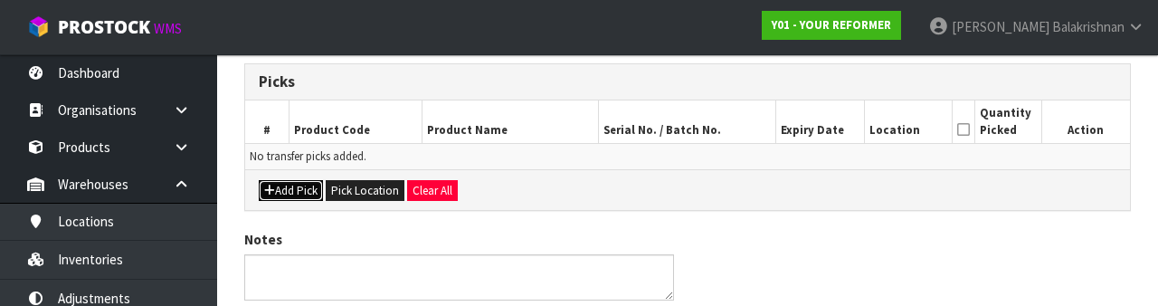
click at [291, 190] on button "Add Pick" at bounding box center [291, 191] width 64 height 22
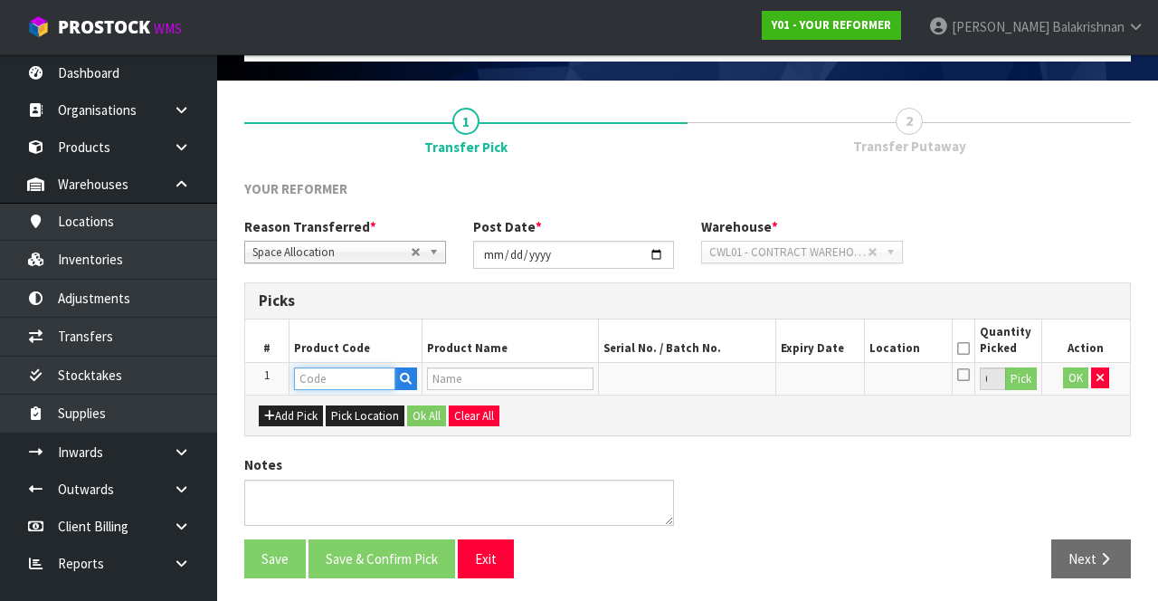
click at [334, 376] on input "text" at bounding box center [344, 378] width 101 height 23
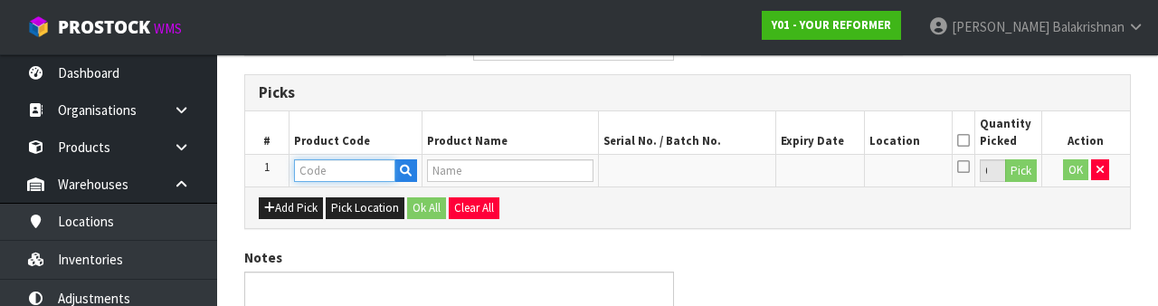
scroll to position [317, 0]
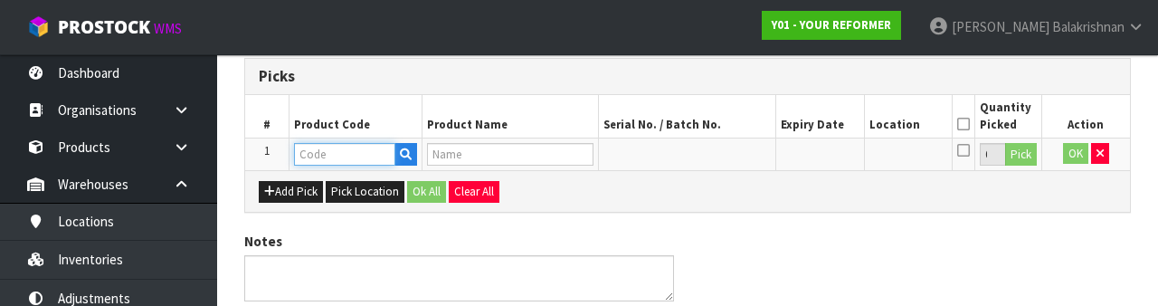
type input "PS001"
type input "PROP STARTER PACK - BLUSH"
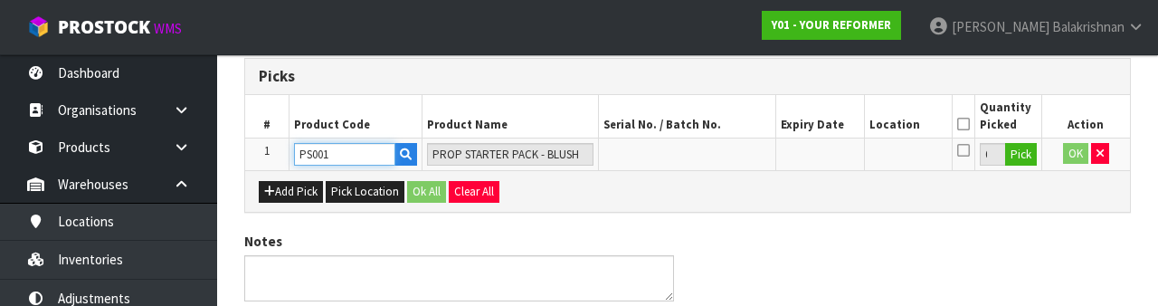
type input "PS001"
click at [1024, 161] on button "Pick" at bounding box center [1021, 155] width 32 height 24
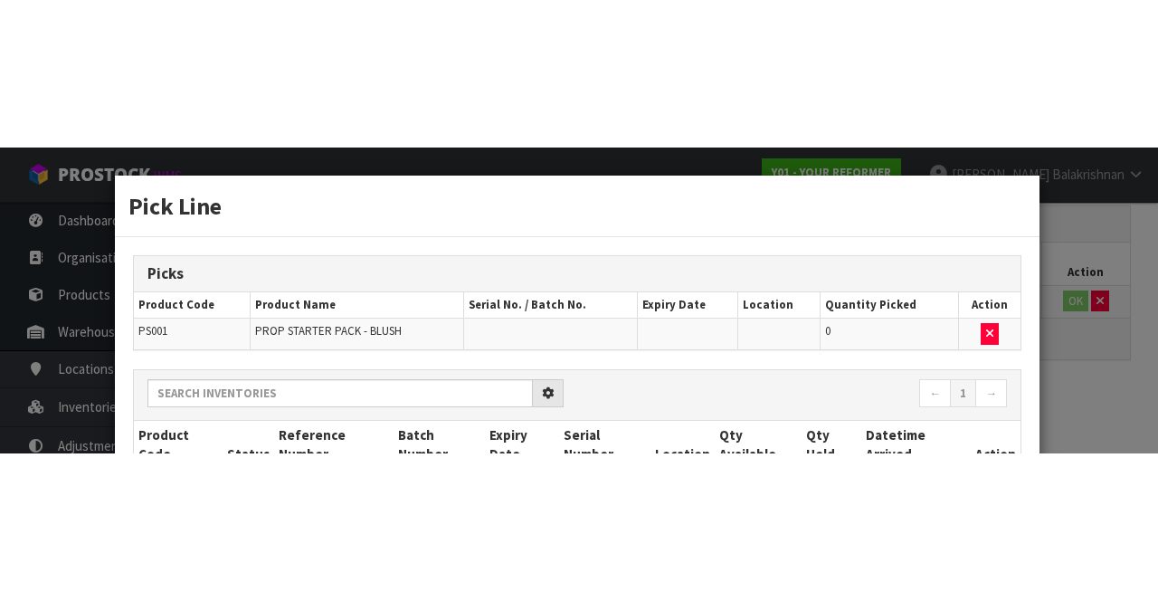
scroll to position [103, 0]
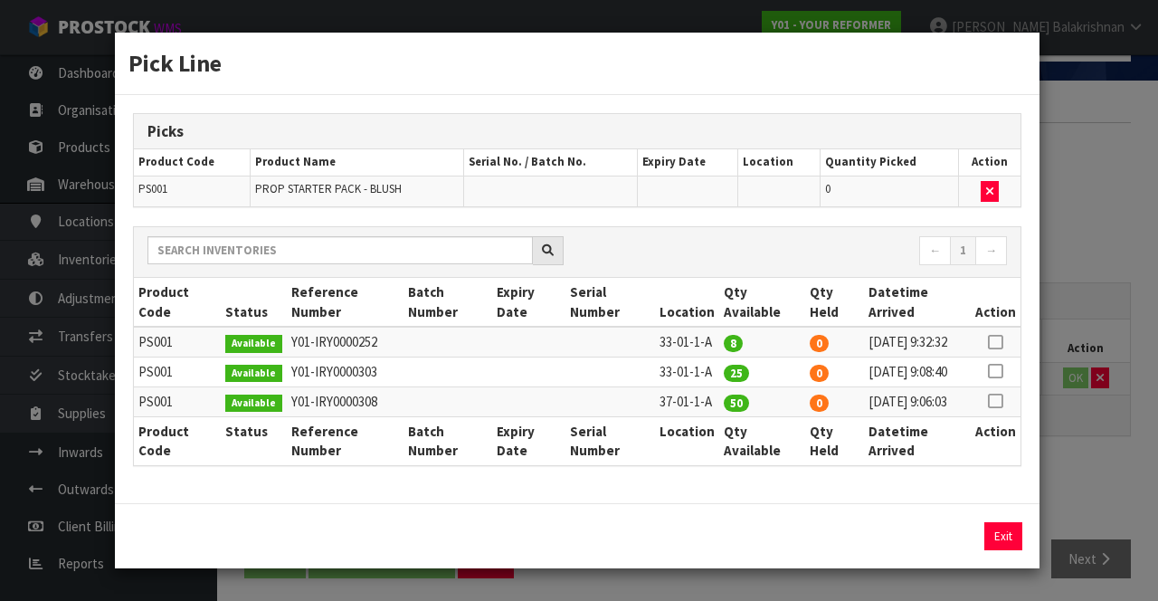
click at [999, 342] on icon at bounding box center [995, 342] width 14 height 1
click at [945, 550] on button "Assign Pick" at bounding box center [942, 536] width 74 height 28
type input "8"
click at [1001, 372] on icon at bounding box center [995, 371] width 14 height 1
click at [949, 550] on button "Assign Pick" at bounding box center [942, 536] width 74 height 28
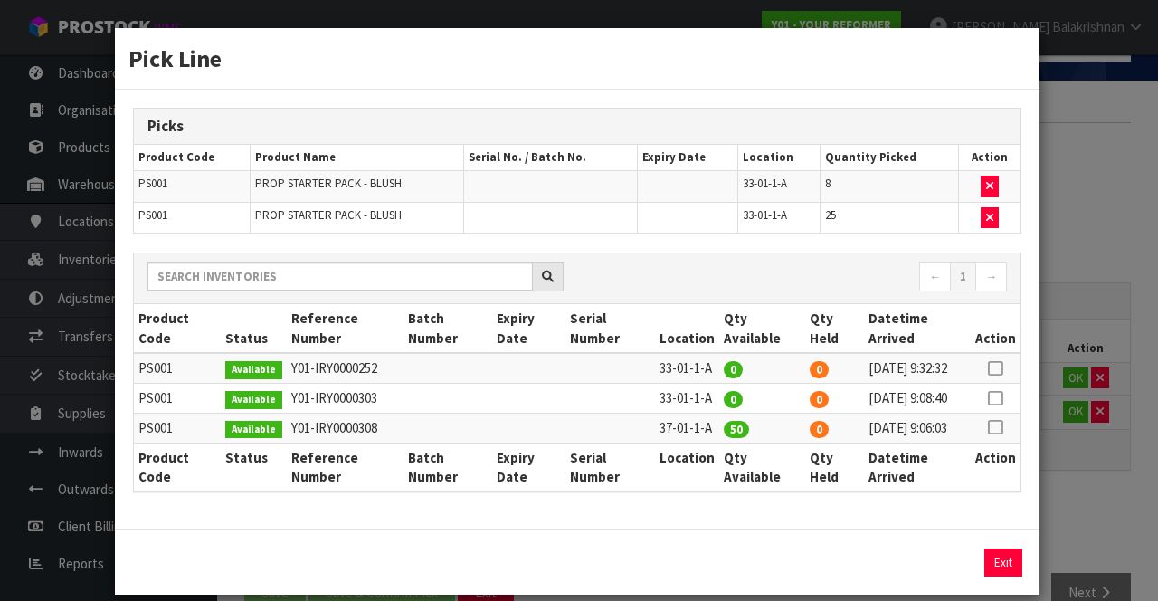
click at [999, 428] on icon at bounding box center [995, 427] width 14 height 1
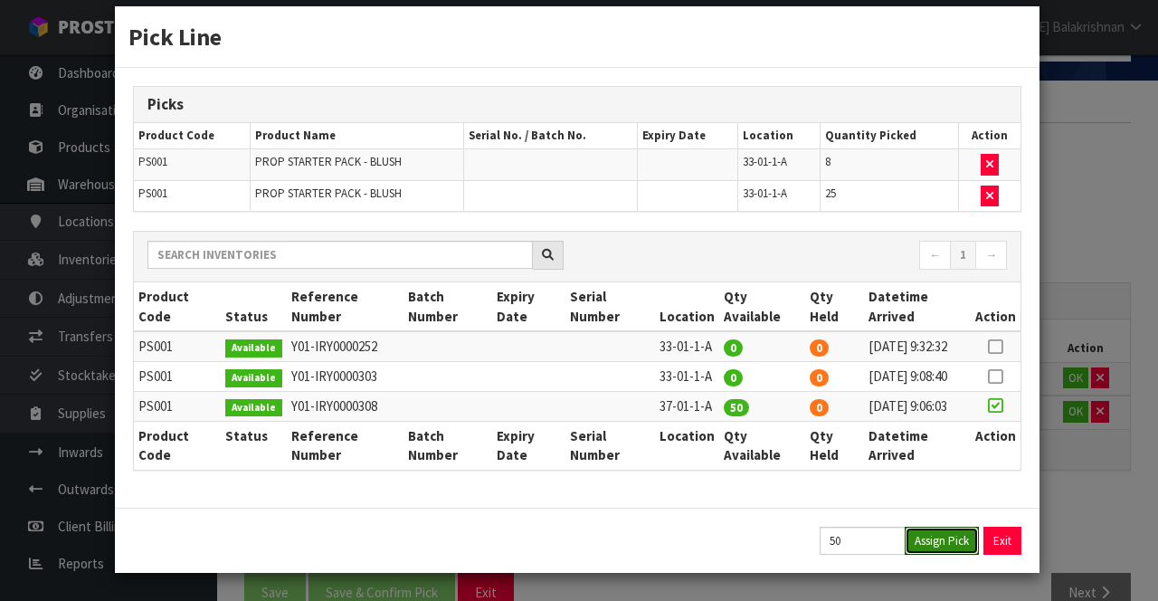
click at [952, 544] on button "Assign Pick" at bounding box center [942, 541] width 74 height 28
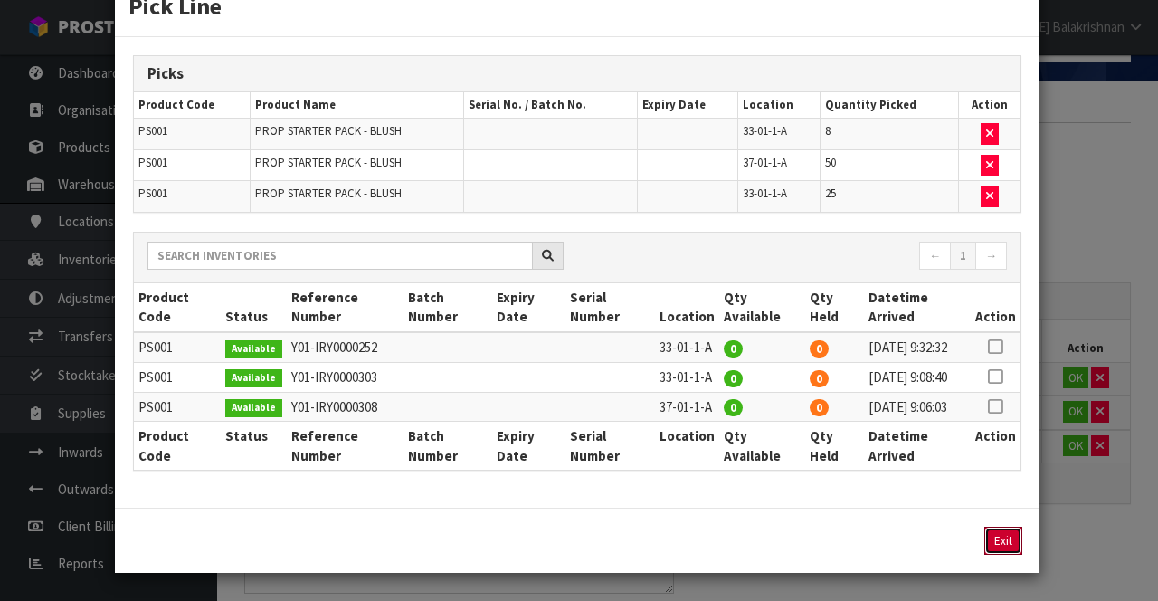
click at [1001, 555] on button "Exit" at bounding box center [1004, 541] width 38 height 28
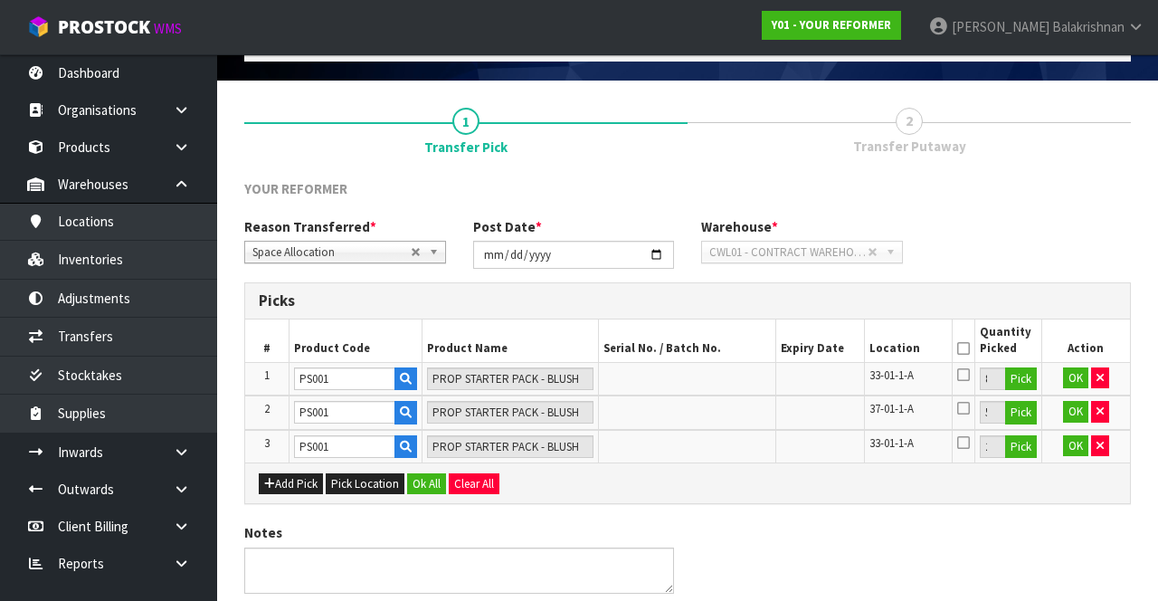
click at [969, 348] on icon at bounding box center [963, 348] width 13 height 1
click at [422, 473] on button "Ok All" at bounding box center [426, 484] width 39 height 22
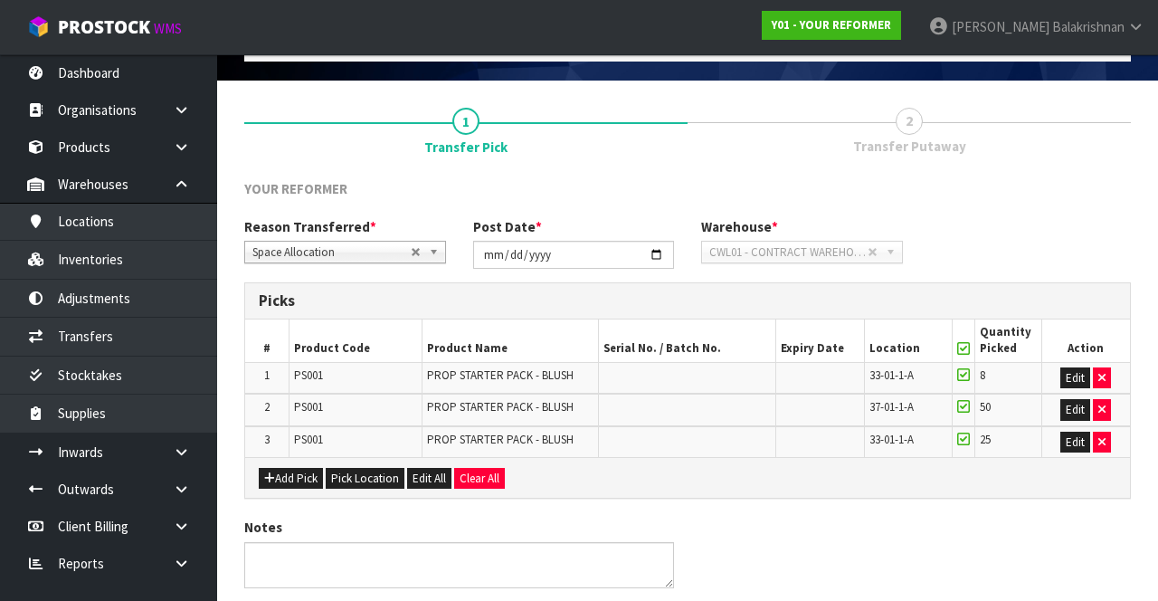
scroll to position [165, 0]
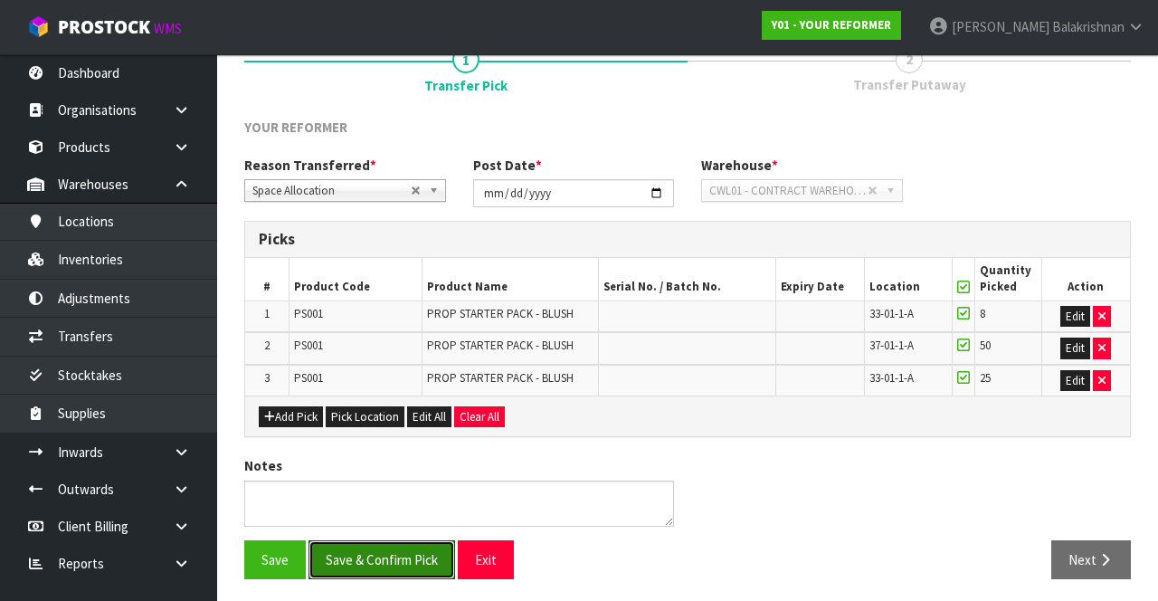
click at [367, 557] on button "Save & Confirm Pick" at bounding box center [382, 559] width 147 height 39
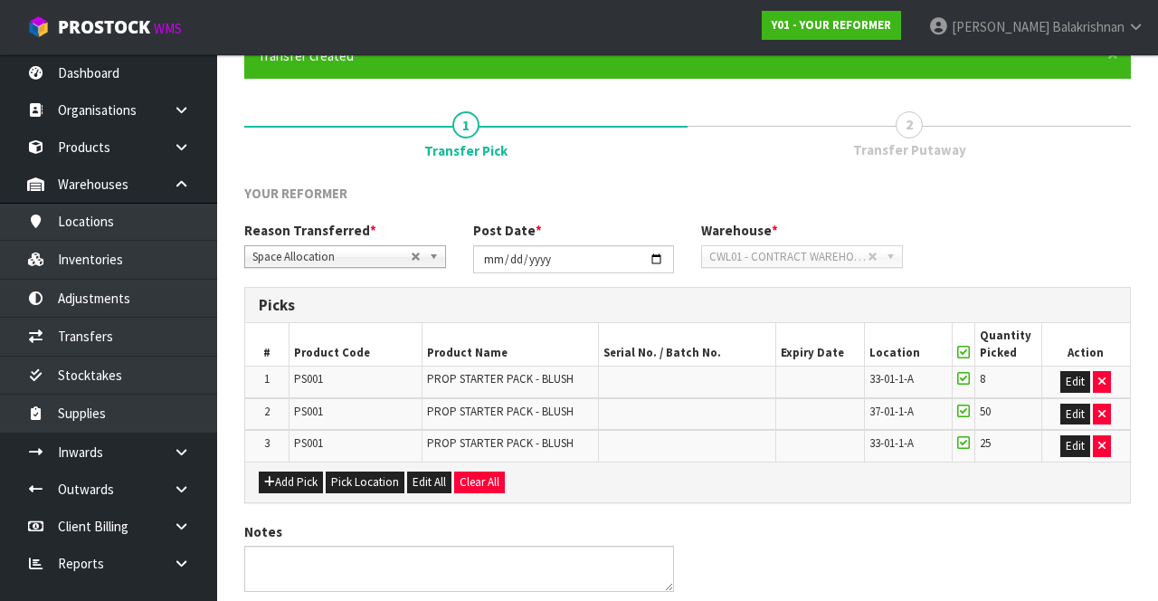
scroll to position [0, 0]
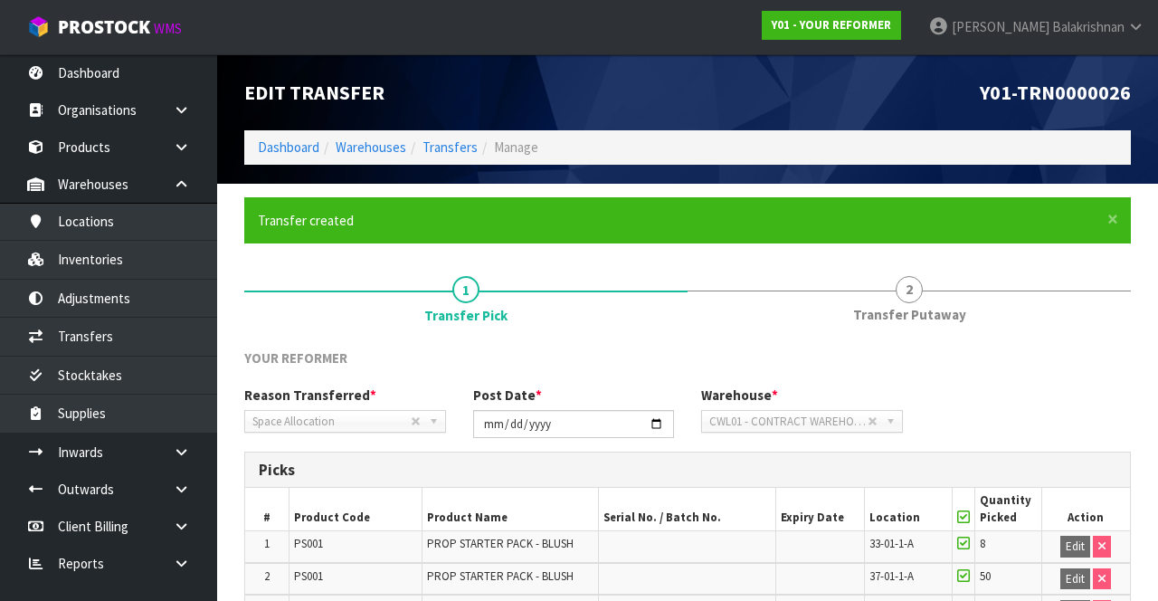
scroll to position [190, 0]
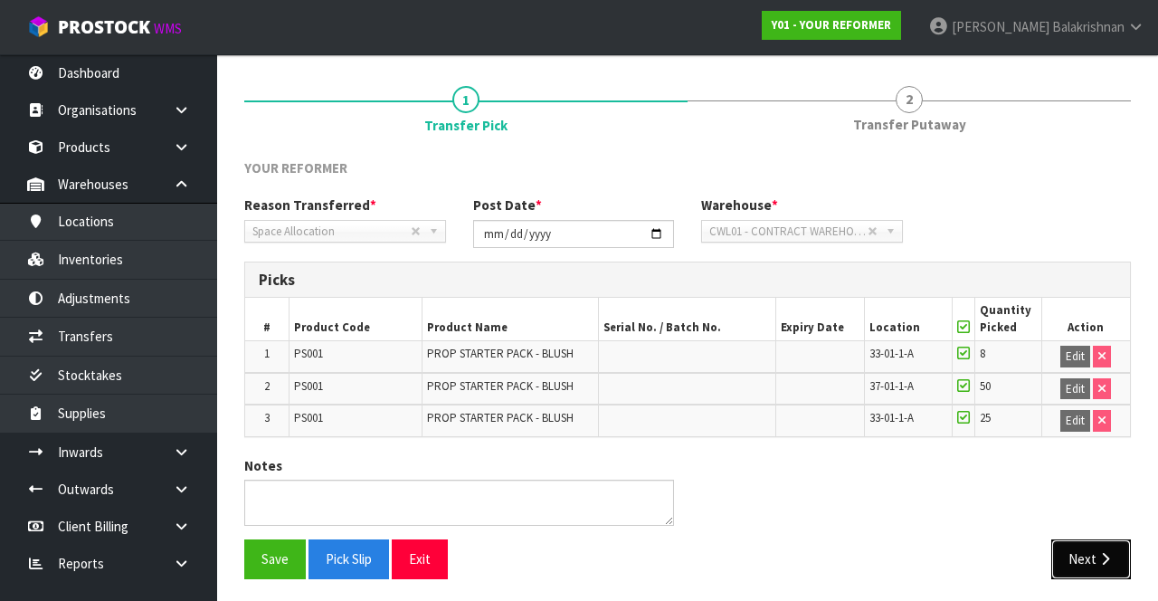
click at [1090, 551] on button "Next" at bounding box center [1092, 558] width 80 height 39
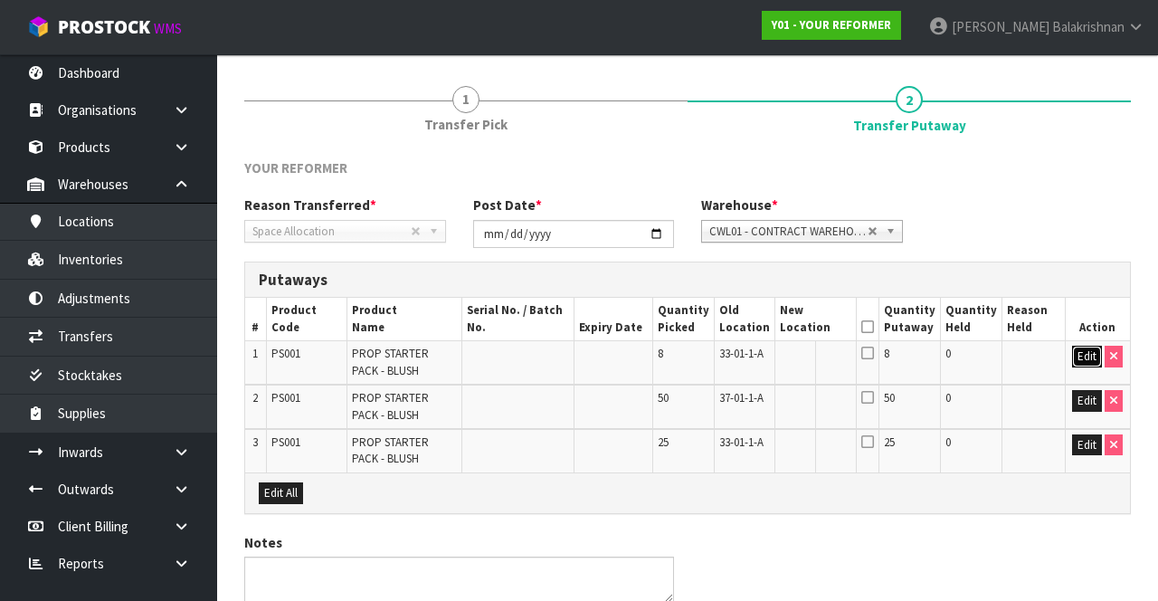
click at [1080, 351] on button "Edit" at bounding box center [1087, 357] width 30 height 22
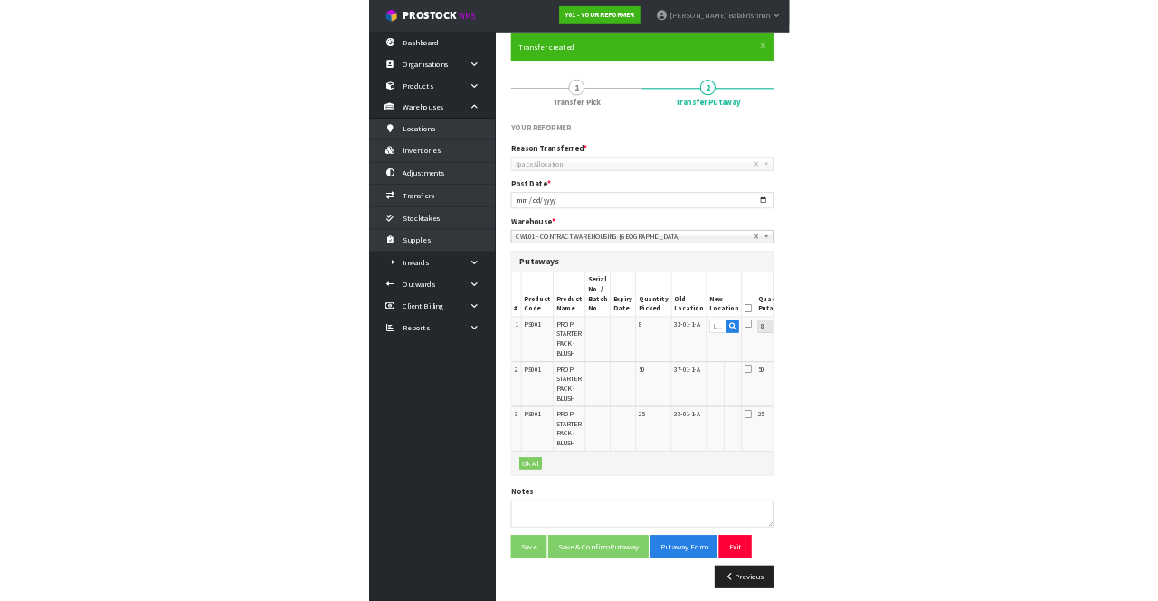
scroll to position [139, 0]
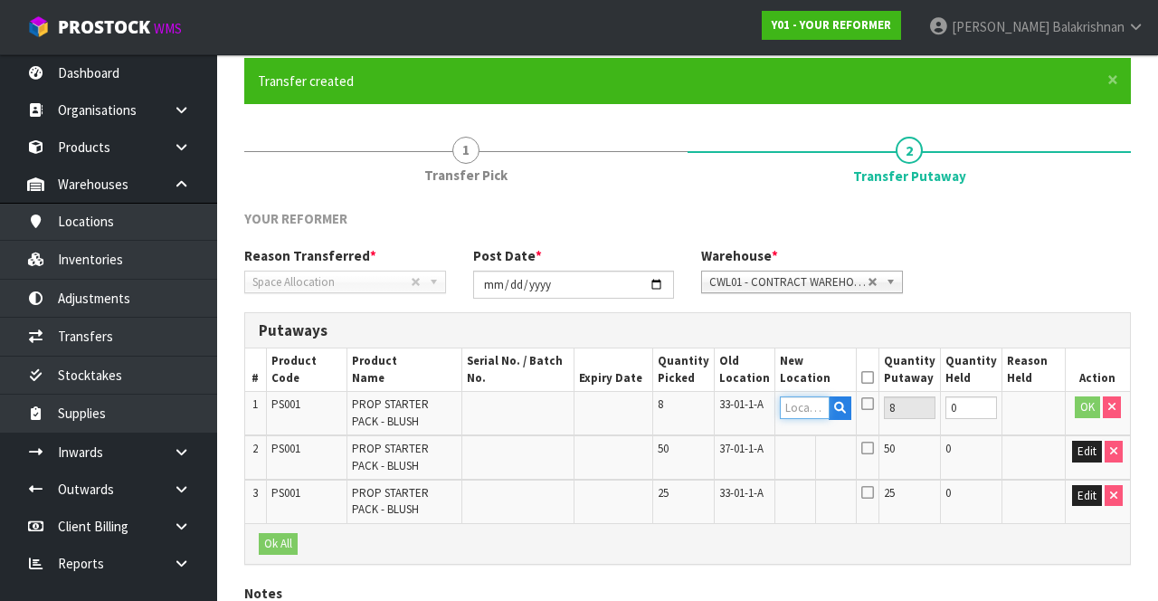
click at [820, 405] on input "text" at bounding box center [805, 407] width 51 height 23
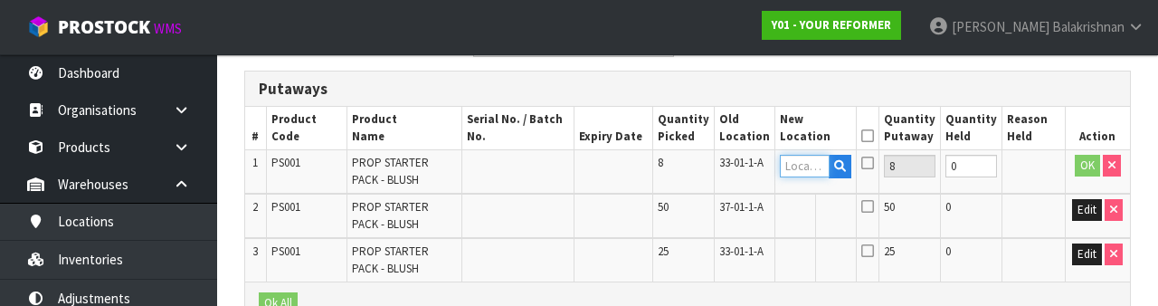
scroll to position [382, 0]
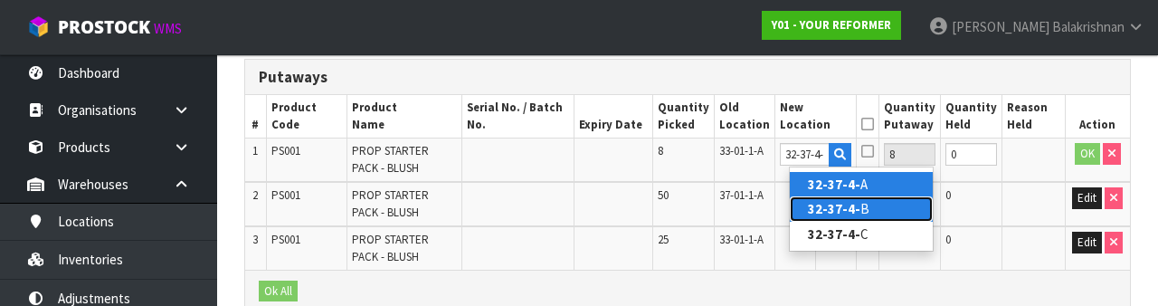
click at [862, 207] on link "32-37-4- B" at bounding box center [861, 208] width 143 height 24
type input "32-37-4-B"
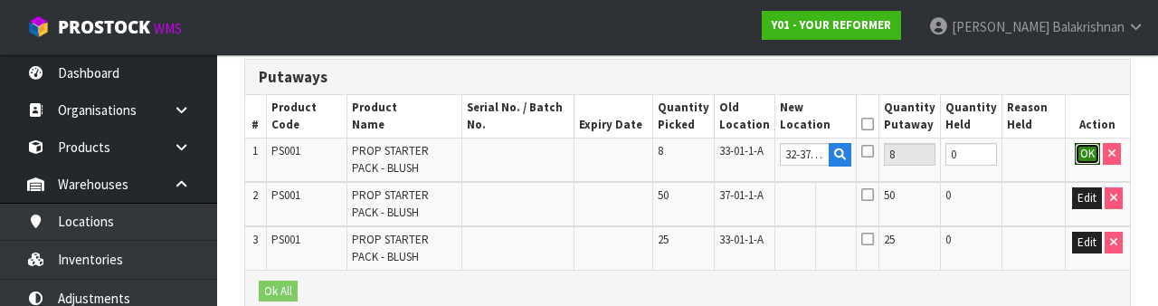
click at [1085, 154] on button "OK" at bounding box center [1087, 154] width 25 height 22
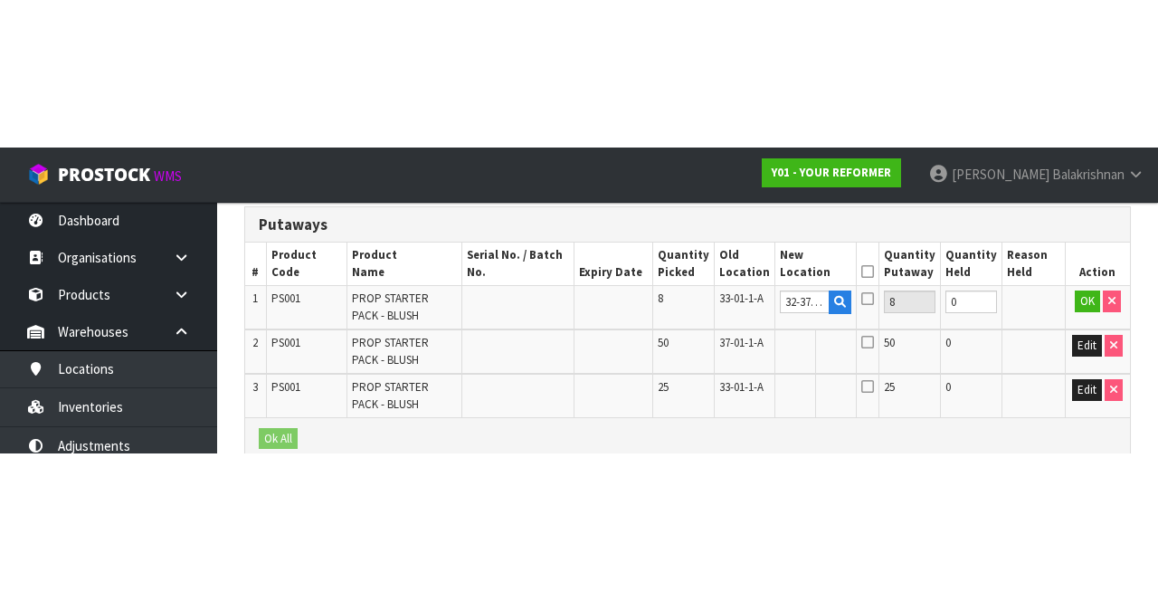
scroll to position [268, 0]
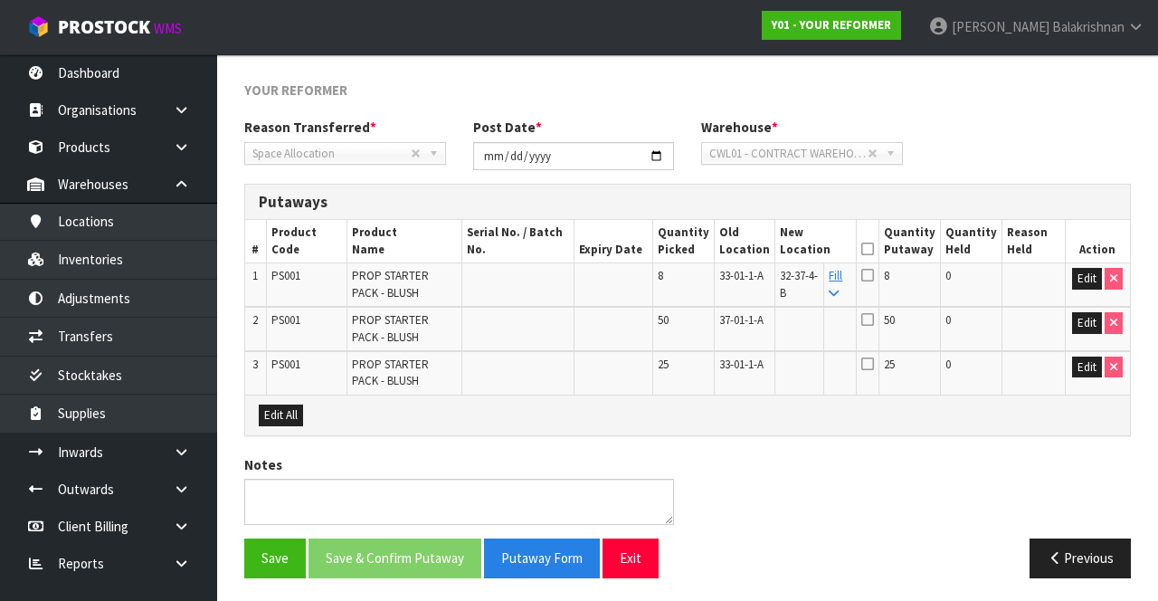
click at [843, 281] on link "Fill" at bounding box center [836, 284] width 14 height 32
click at [874, 249] on icon at bounding box center [868, 249] width 13 height 1
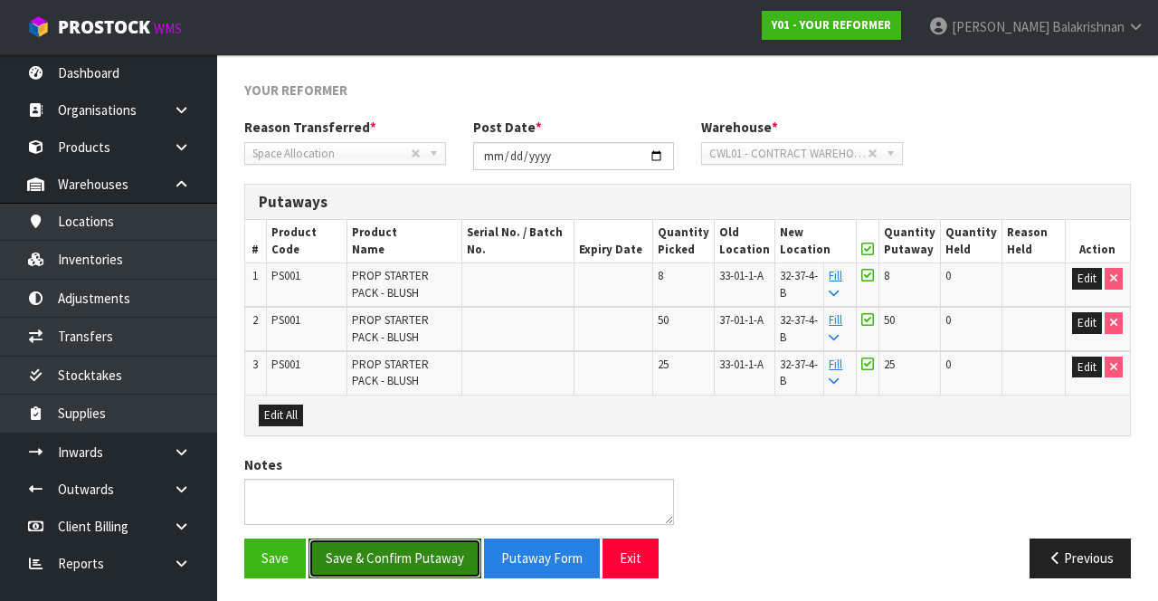
click at [425, 543] on button "Save & Confirm Putaway" at bounding box center [395, 557] width 173 height 39
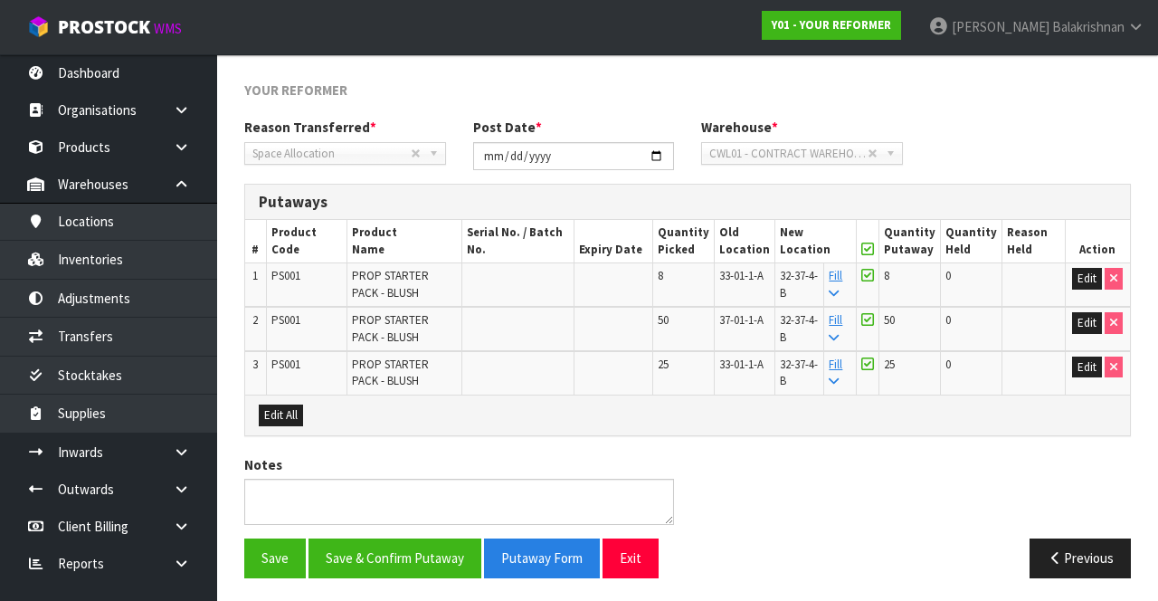
scroll to position [0, 0]
